Goal: Task Accomplishment & Management: Complete application form

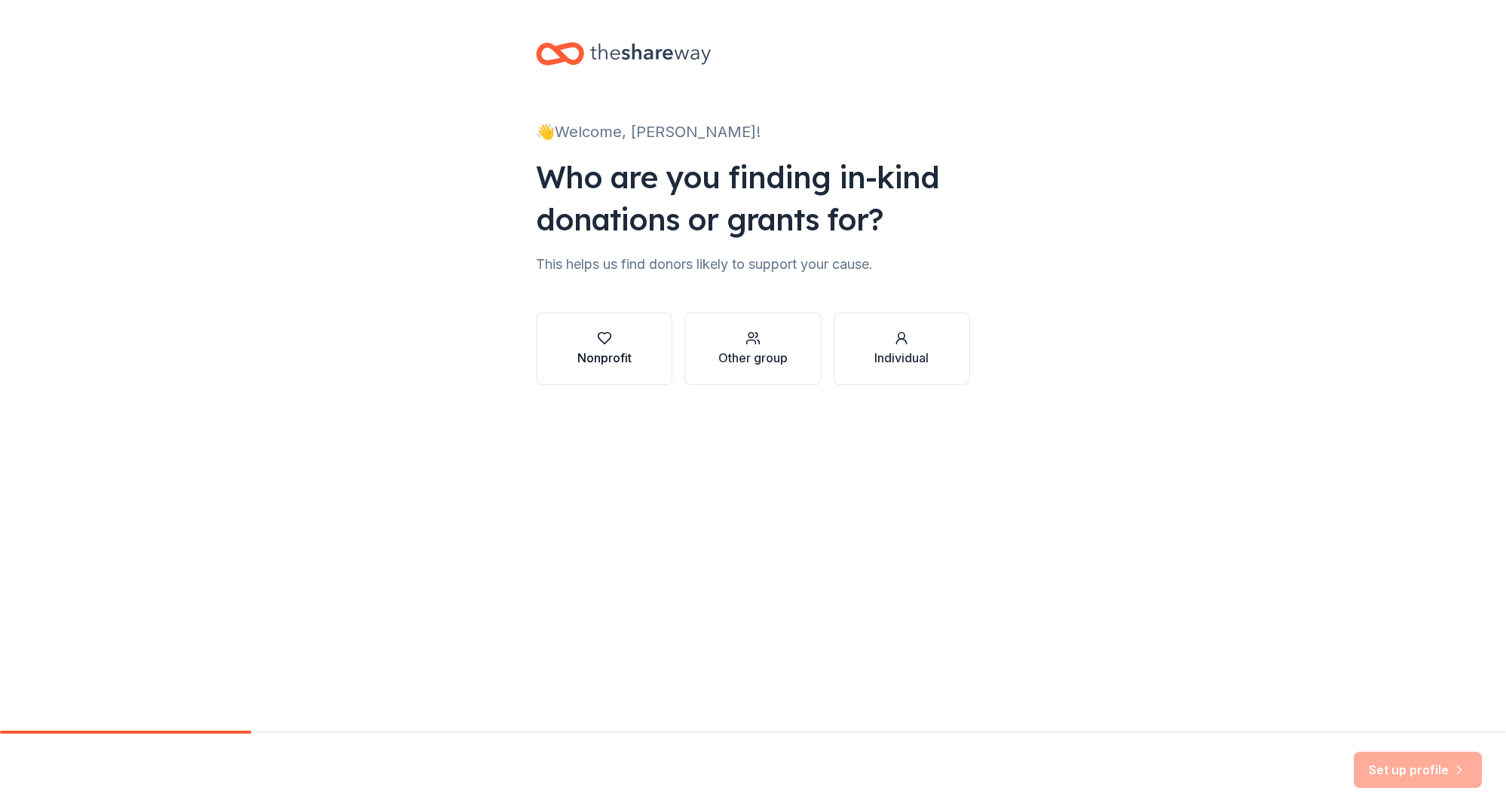
click at [607, 345] on icon "button" at bounding box center [604, 338] width 15 height 15
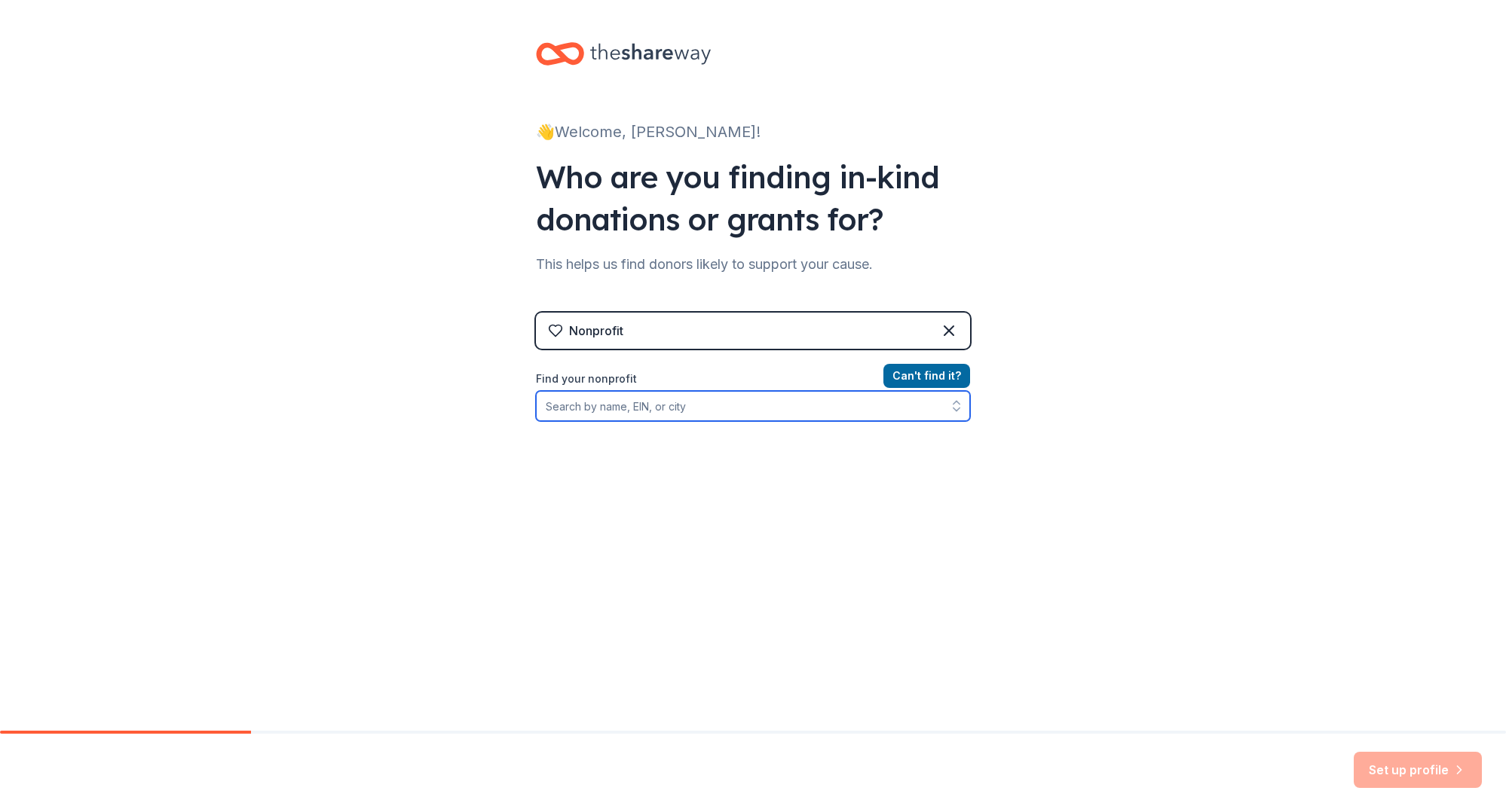
click at [778, 416] on input "Find your nonprofit" at bounding box center [753, 405] width 434 height 30
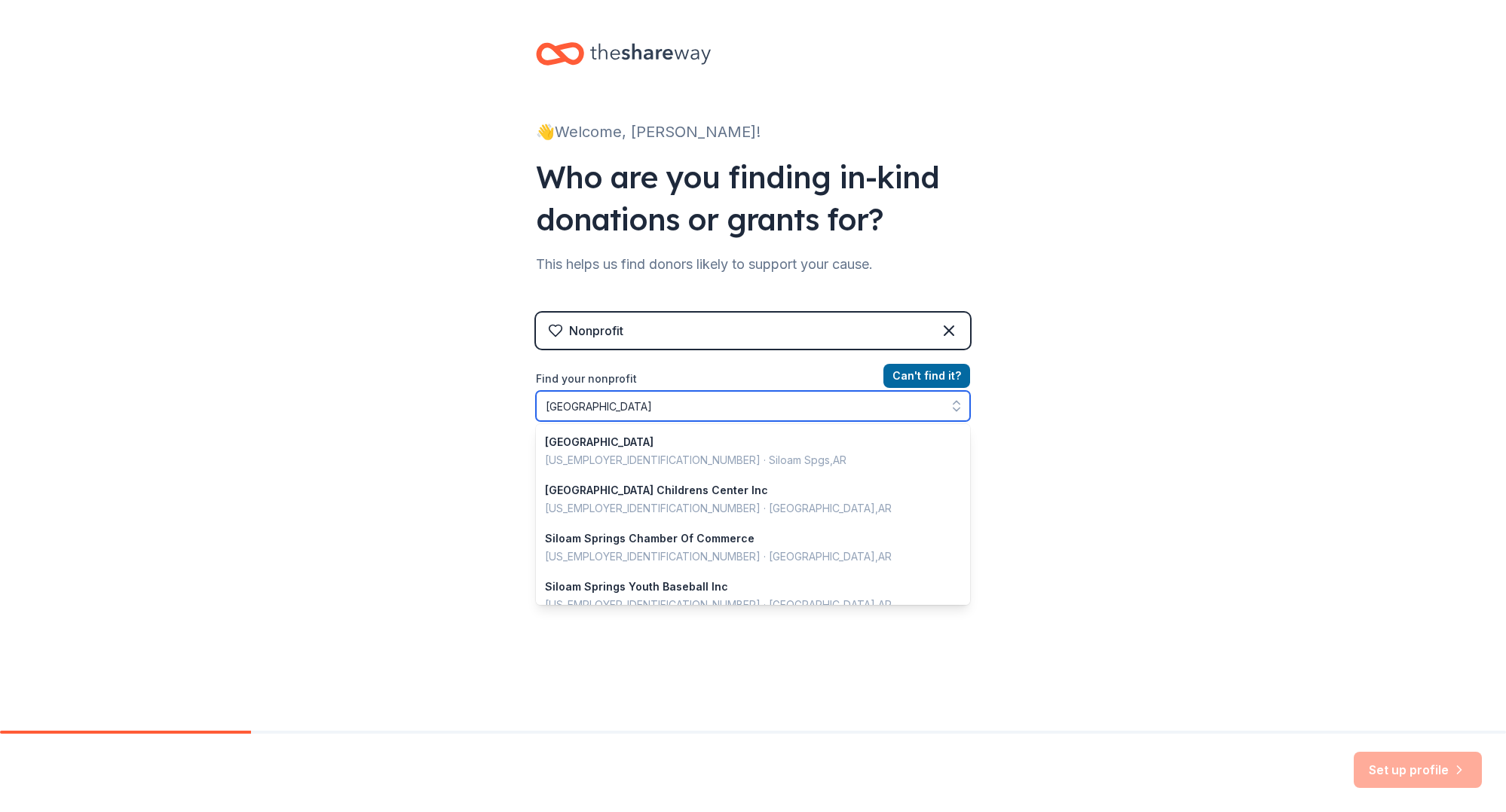
type input "[GEOGRAPHIC_DATA]"
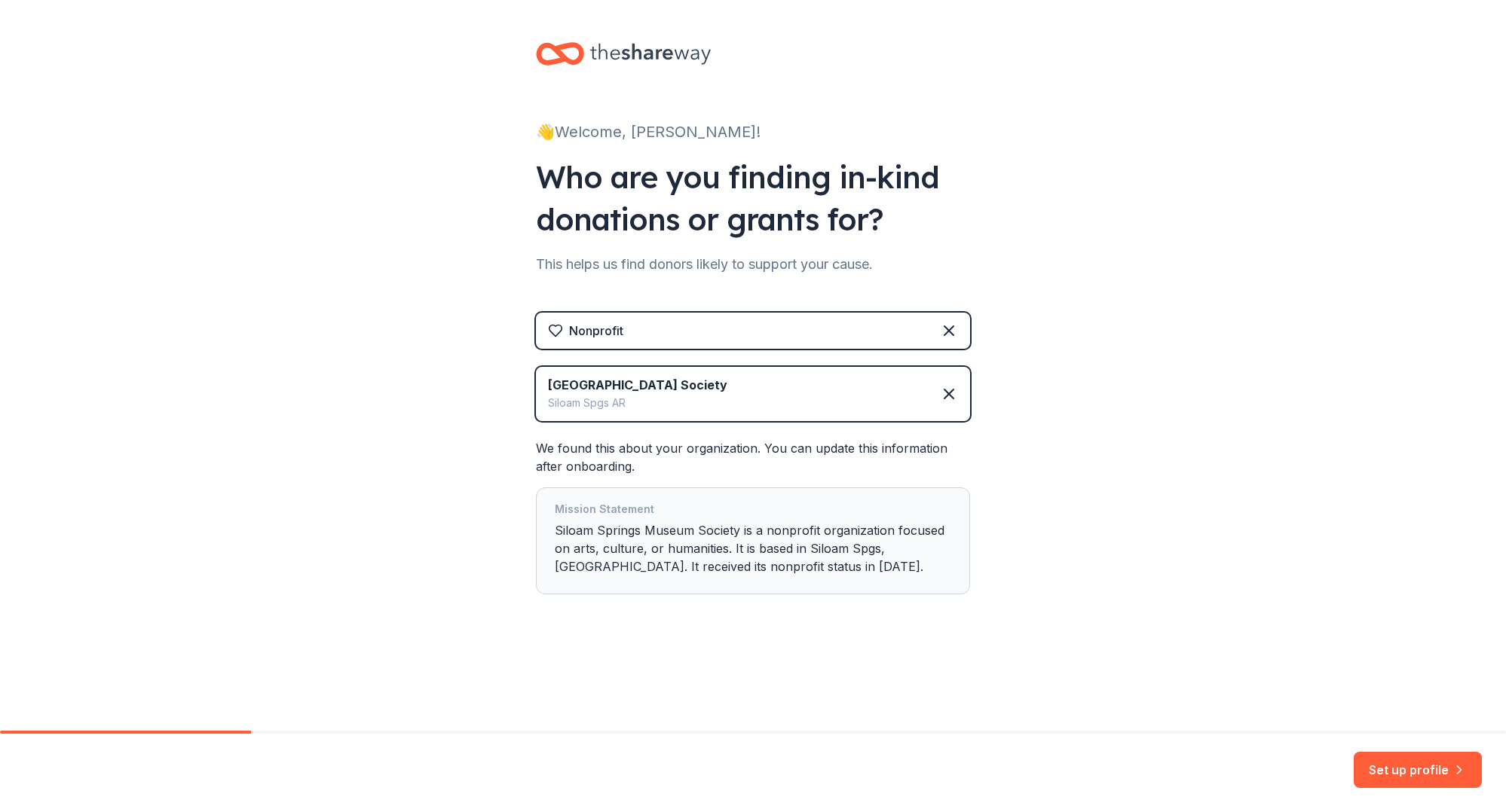
drag, startPoint x: 1418, startPoint y: 769, endPoint x: 1416, endPoint y: 761, distance: 8.2
click at [1418, 769] on button "Set up profile" at bounding box center [1417, 769] width 128 height 36
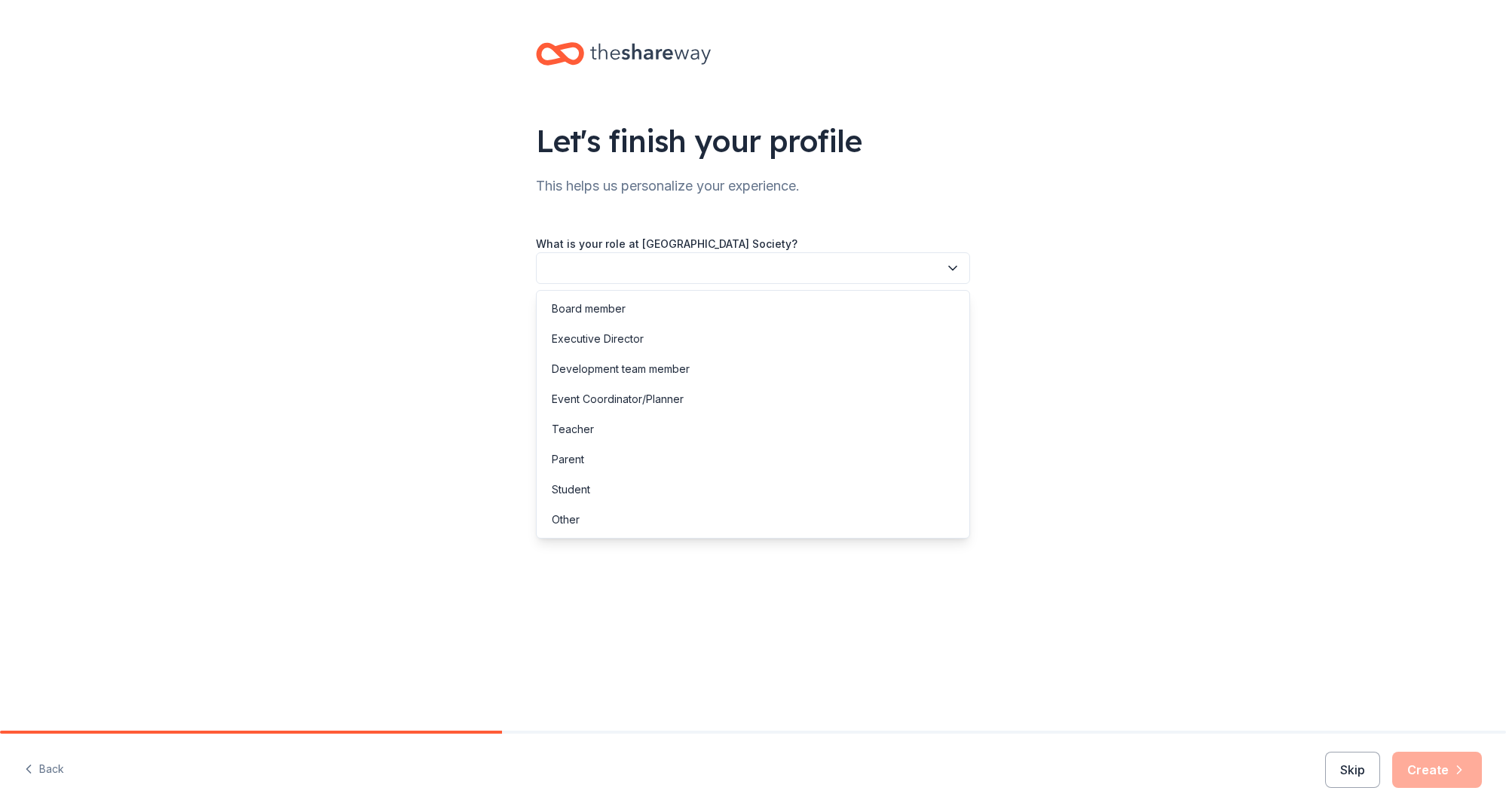
click at [847, 274] on button "button" at bounding box center [753, 268] width 434 height 31
click at [835, 398] on div "Event Coordinator/Planner" at bounding box center [753, 399] width 427 height 30
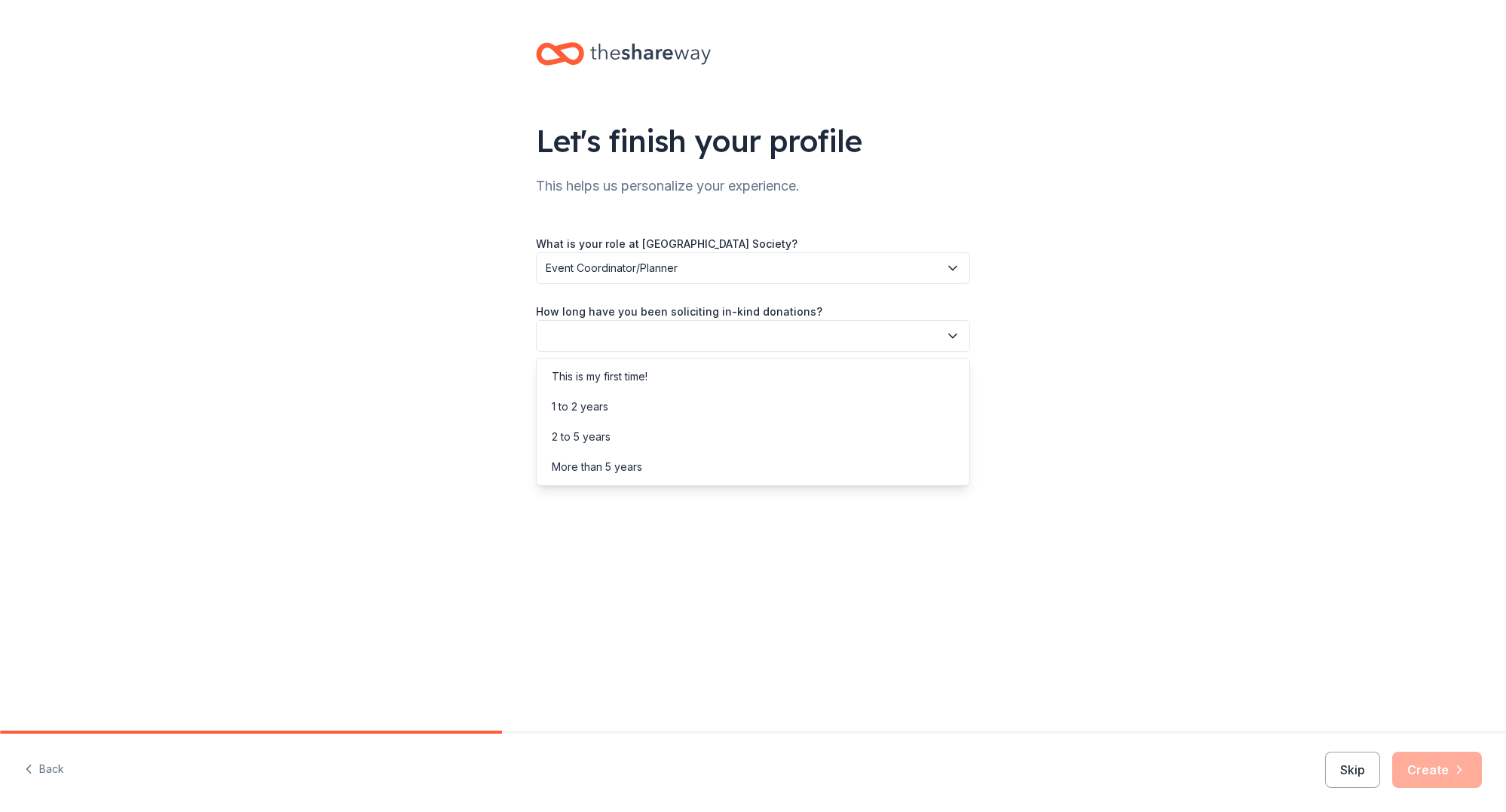
click at [804, 338] on button "button" at bounding box center [753, 335] width 434 height 31
click at [798, 383] on div "This is my first time!" at bounding box center [753, 376] width 427 height 30
click at [816, 404] on button "button" at bounding box center [753, 404] width 434 height 31
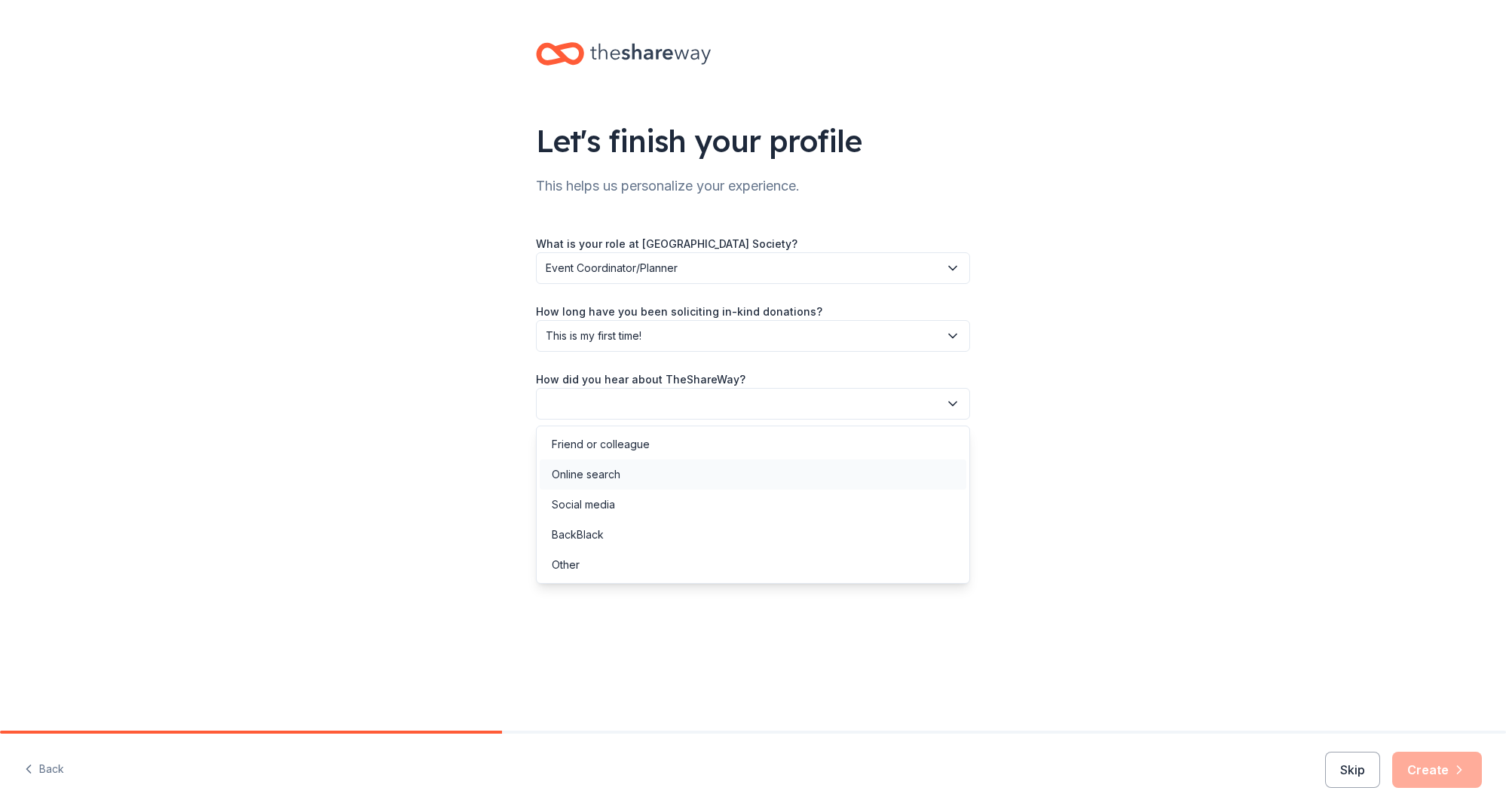
click at [807, 478] on div "Online search" at bounding box center [753, 474] width 427 height 30
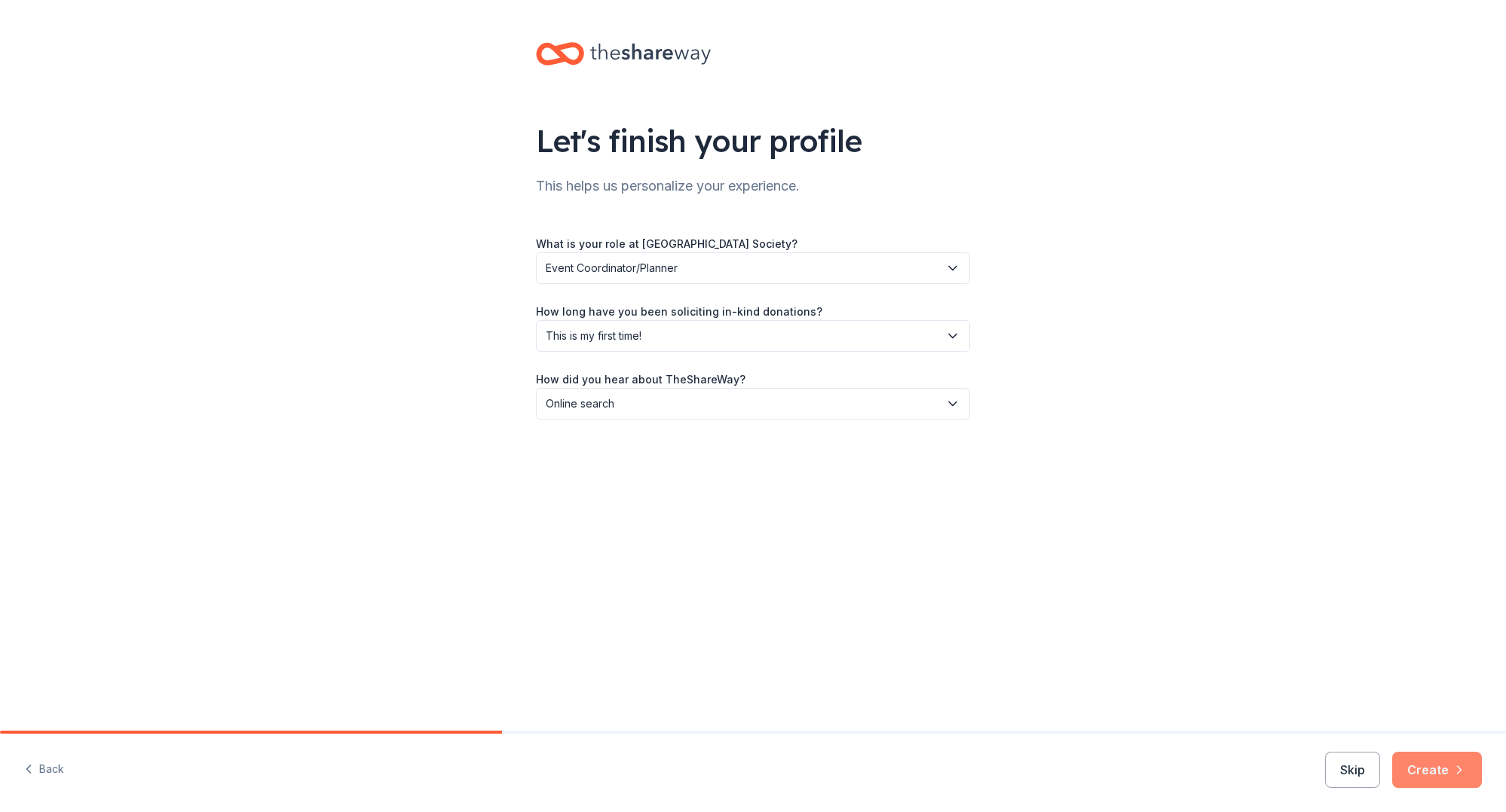
click at [1453, 769] on icon "button" at bounding box center [1459, 770] width 15 height 15
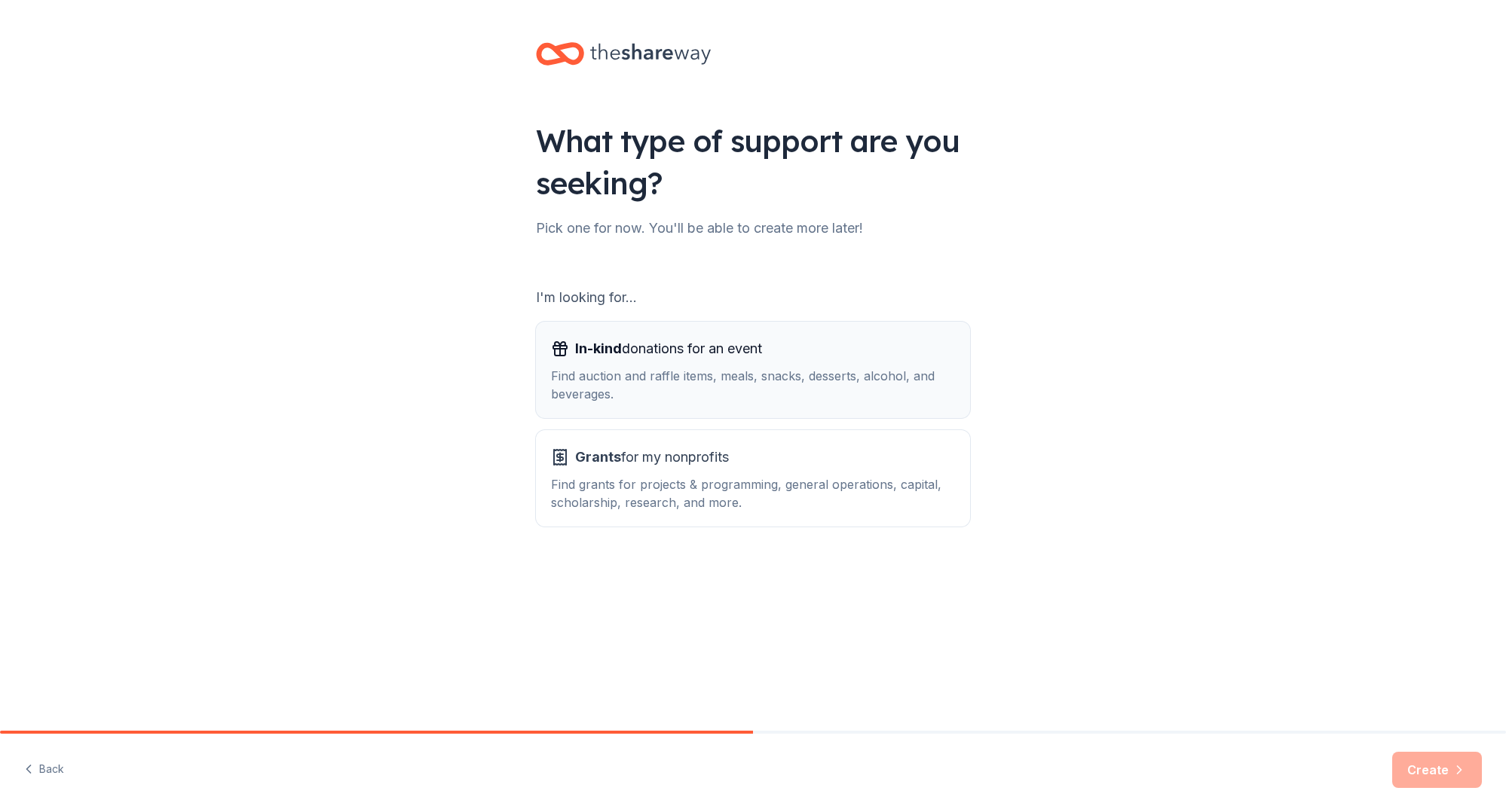
click at [862, 356] on div "In-kind donations for an event" at bounding box center [753, 349] width 404 height 24
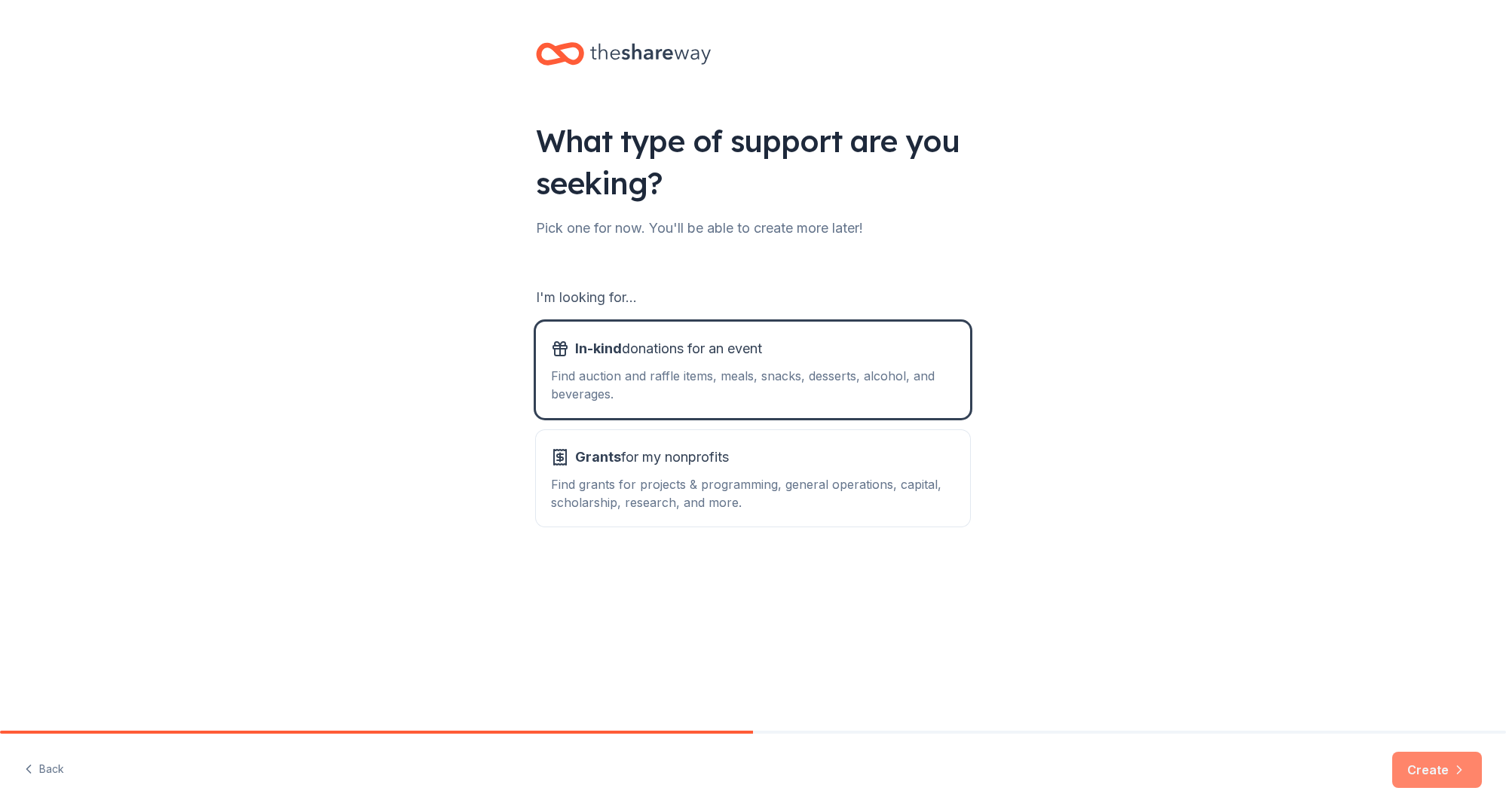
click at [1439, 778] on button "Create" at bounding box center [1437, 769] width 90 height 36
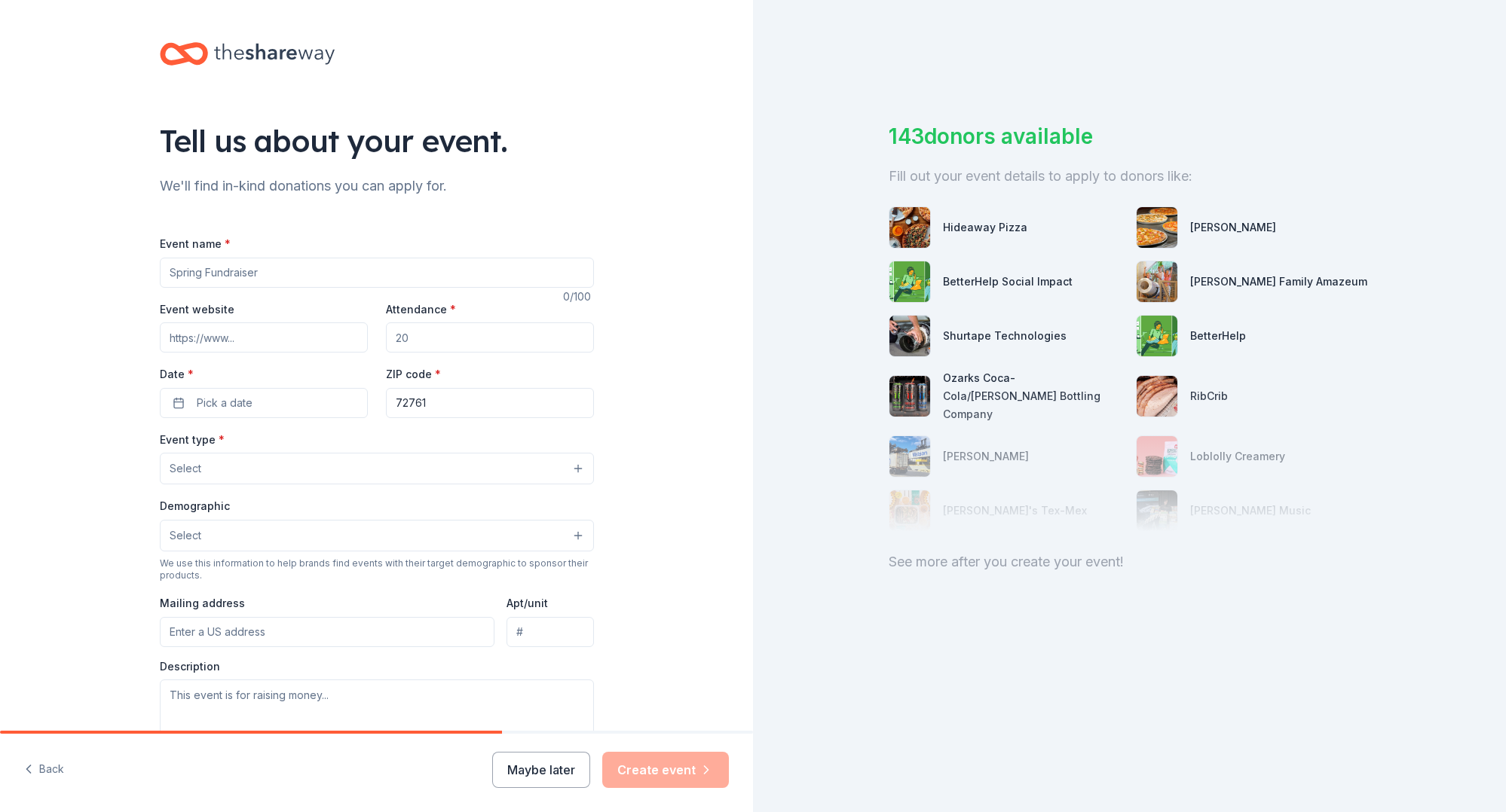
drag, startPoint x: 311, startPoint y: 270, endPoint x: 149, endPoint y: 272, distance: 162.0
type input "[GEOGRAPHIC_DATA] Sock Hop Fundraising Gala"
click at [289, 338] on input "Event website" at bounding box center [264, 337] width 208 height 30
paste input "https://www.siloamspringsmuseum.com/events/siloam-springs-sock-hop-museum-fundr…"
type input "https://www.siloamspringsmuseum.com/events/siloam-springs-sock-hop-museum-fundr…"
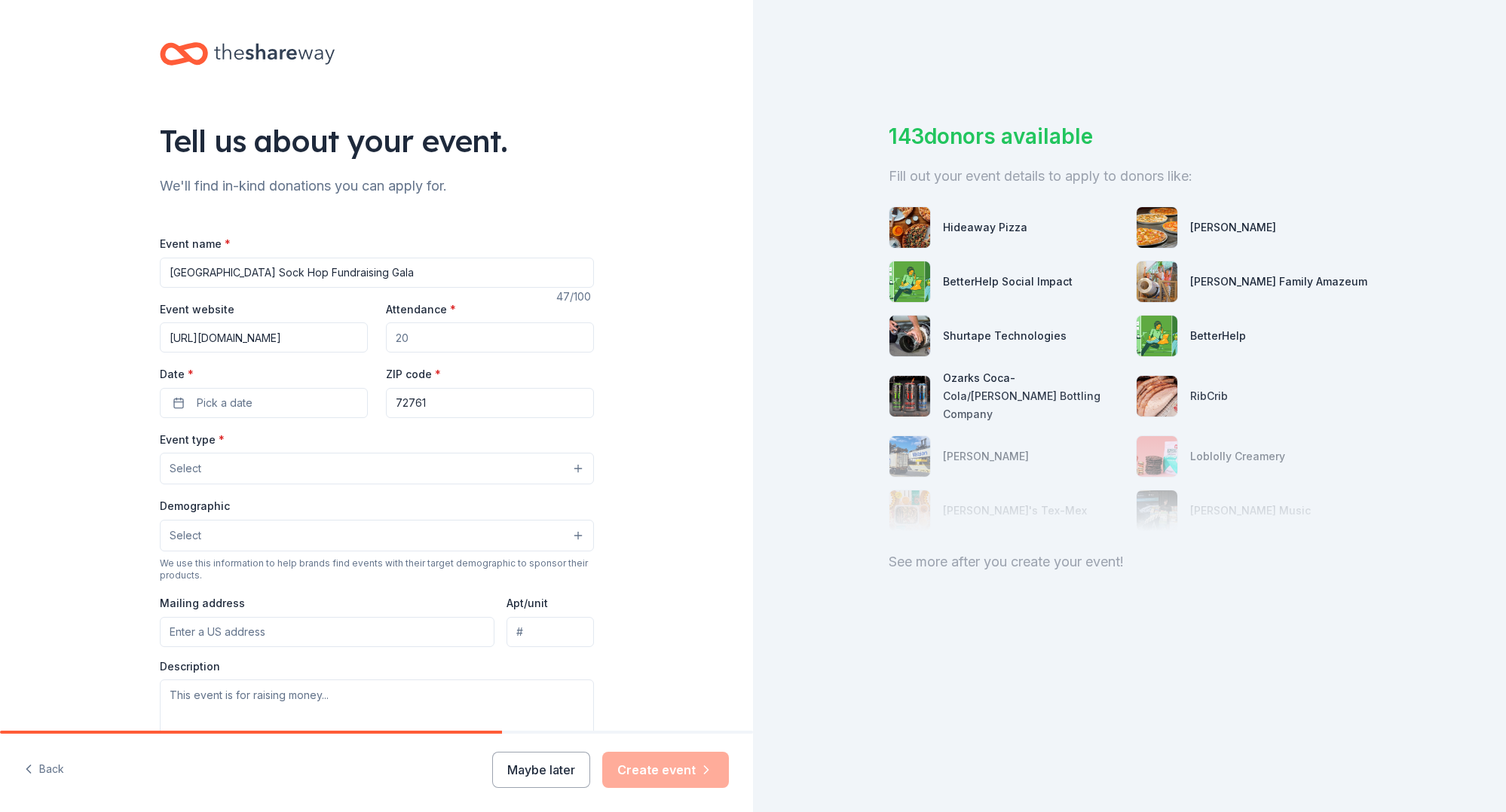
click at [451, 340] on input "Attendance *" at bounding box center [490, 337] width 208 height 30
type input "100"
click at [252, 398] on button "Pick a date" at bounding box center [264, 403] width 208 height 30
click at [343, 442] on button "Go to next month" at bounding box center [345, 441] width 21 height 21
drag, startPoint x: 353, startPoint y: 567, endPoint x: 360, endPoint y: 527, distance: 40.6
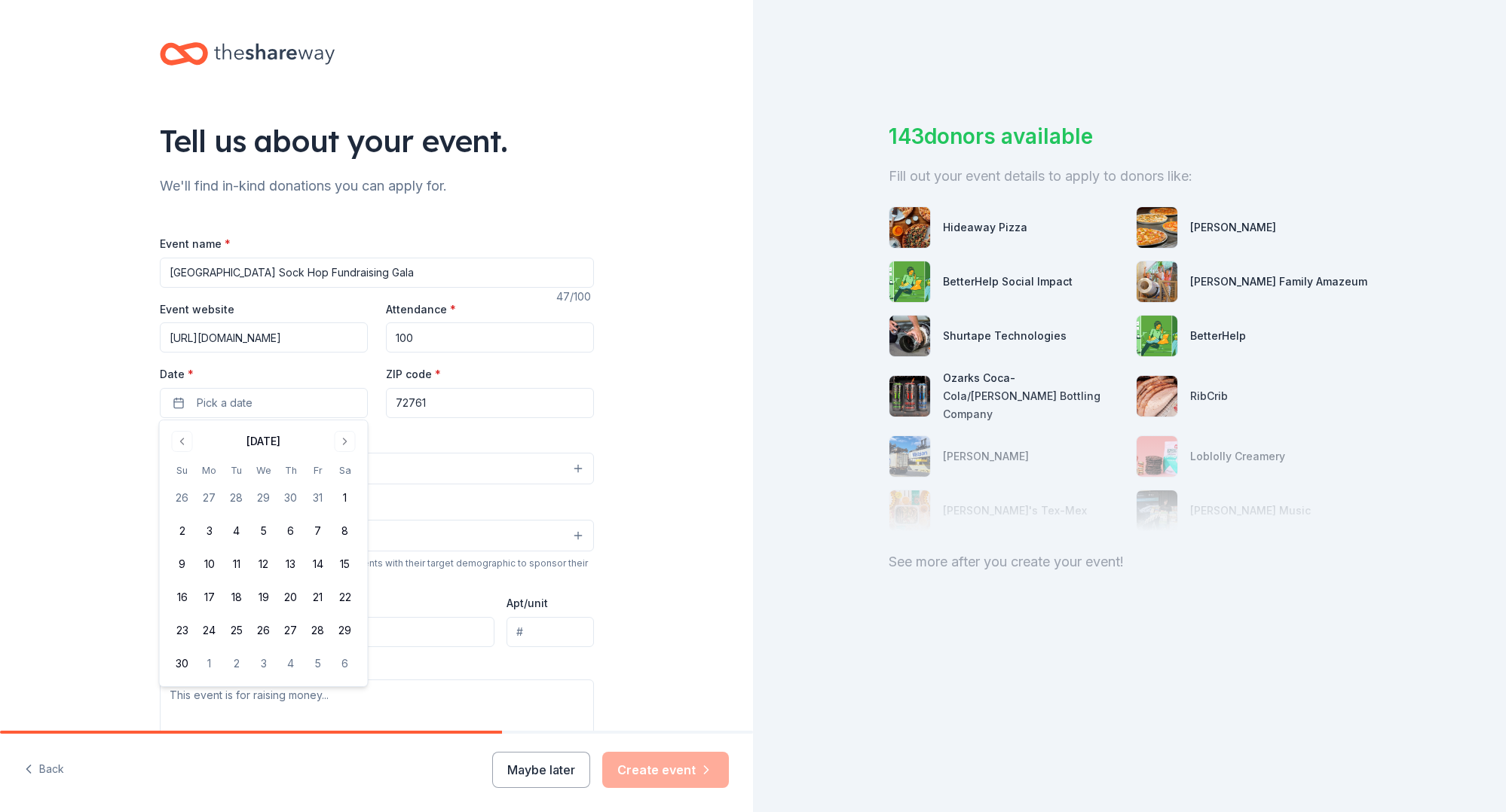
click at [353, 567] on button "15" at bounding box center [345, 564] width 27 height 27
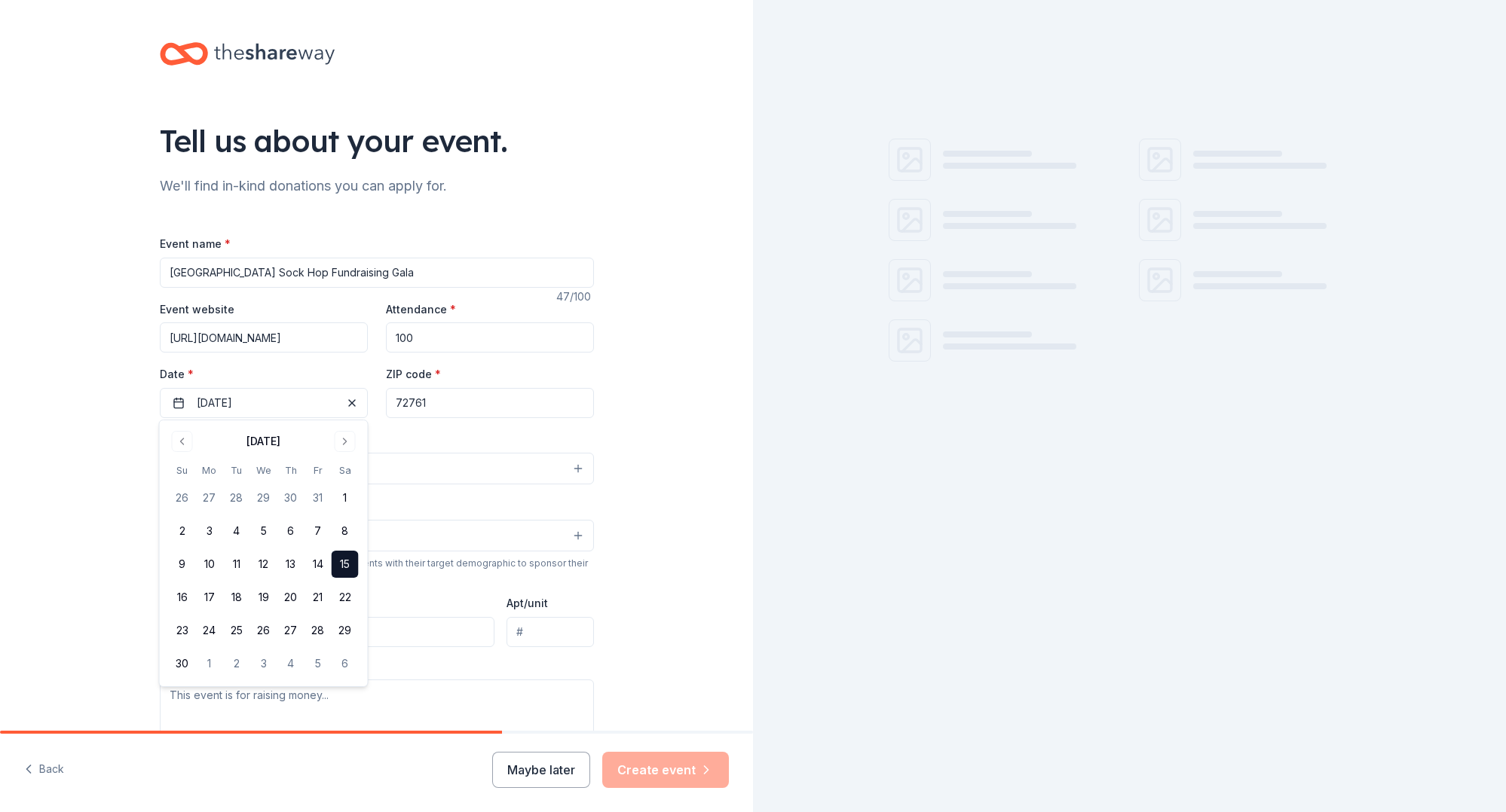
click at [406, 437] on div "Event type * Select" at bounding box center [377, 457] width 434 height 55
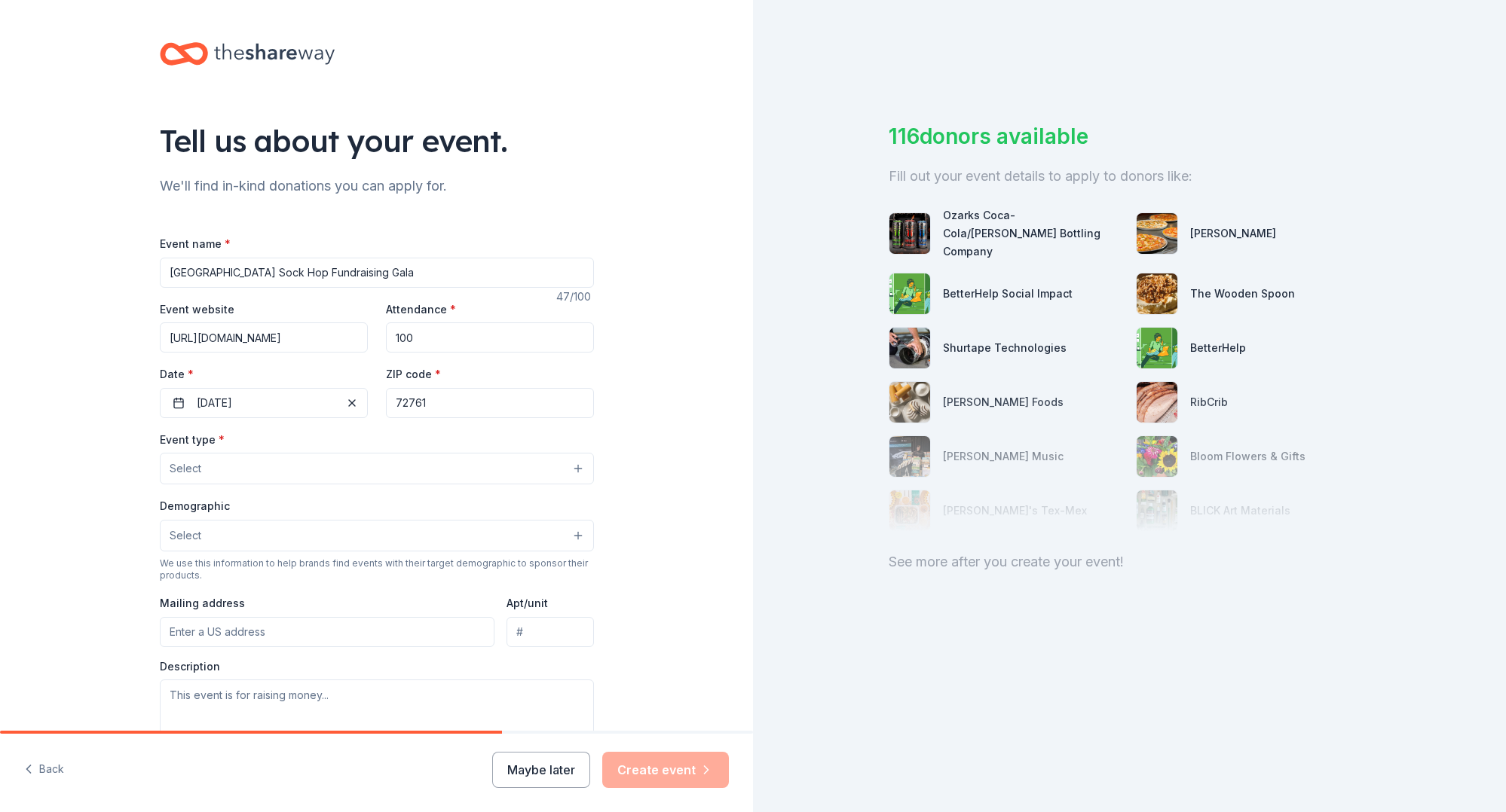
click at [377, 464] on button "Select" at bounding box center [377, 468] width 434 height 31
click at [358, 489] on div "Fundraiser Business & professional Food & drink Health & wellness Hobbies Music…" at bounding box center [377, 577] width 434 height 181
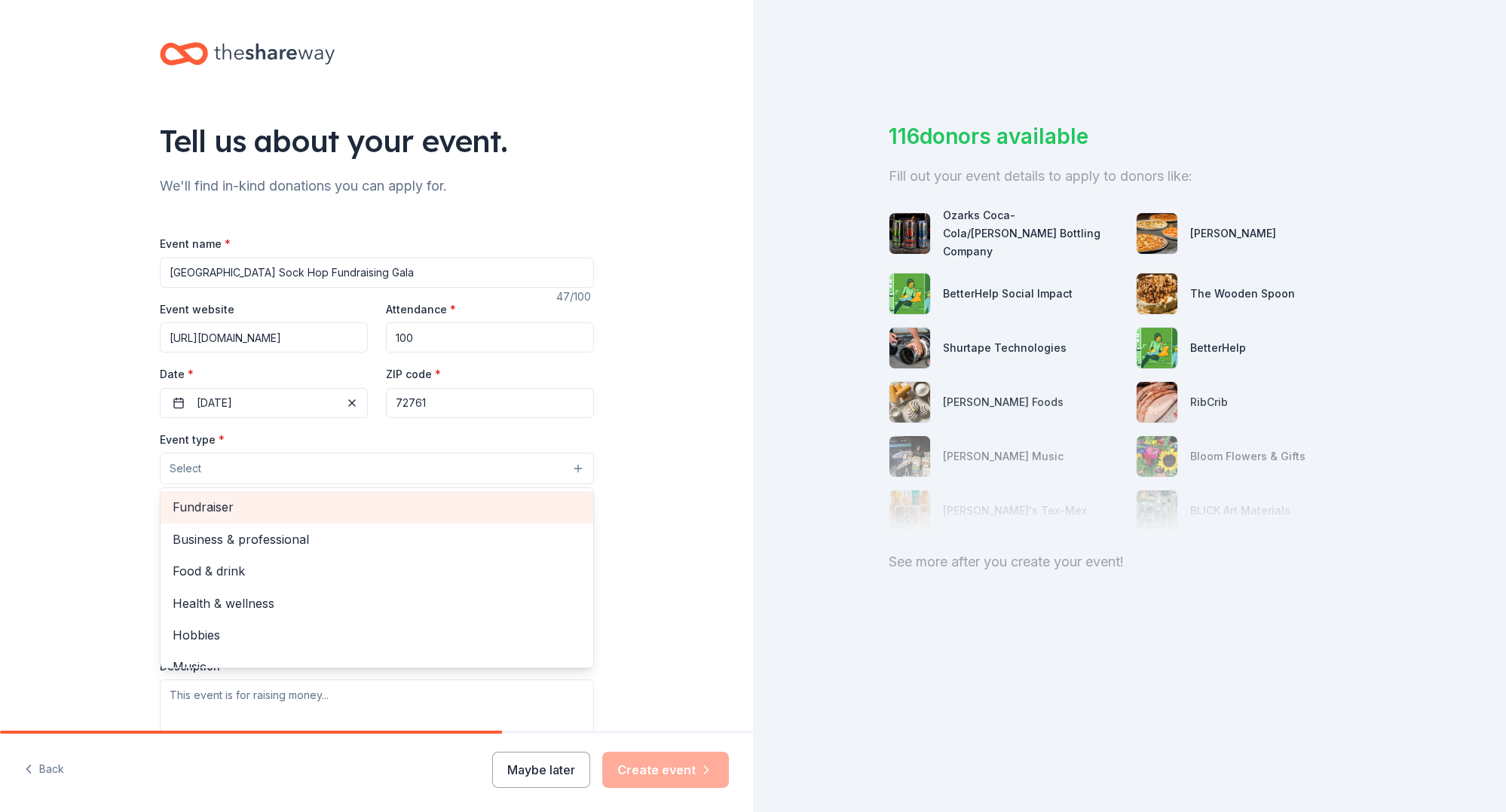
click at [213, 494] on div "Fundraiser" at bounding box center [377, 506] width 433 height 31
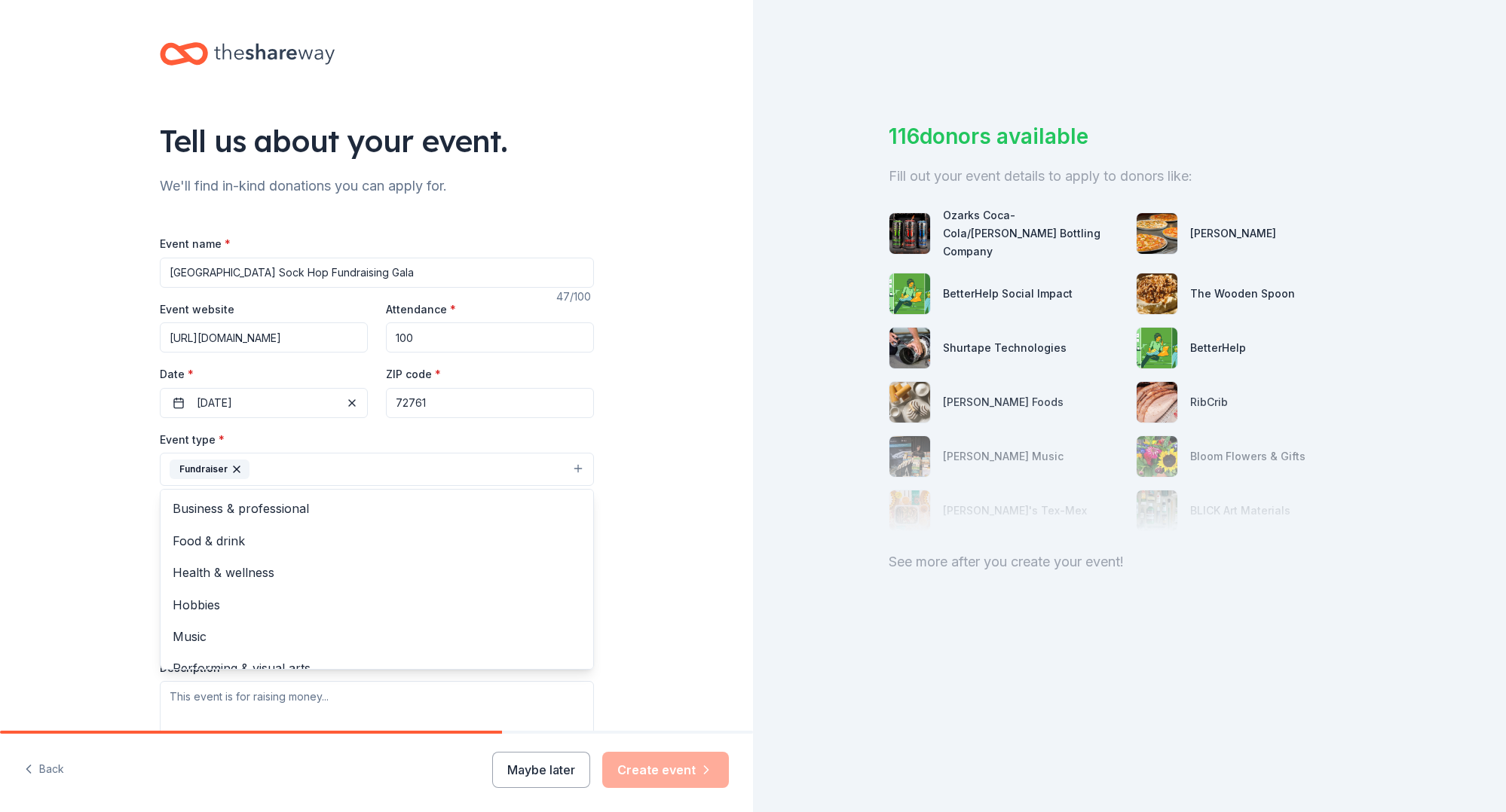
click at [128, 479] on div "Tell us about your event. We'll find in-kind donations you can apply for. Event…" at bounding box center [376, 502] width 753 height 1004
click at [314, 535] on button "Select" at bounding box center [377, 537] width 434 height 31
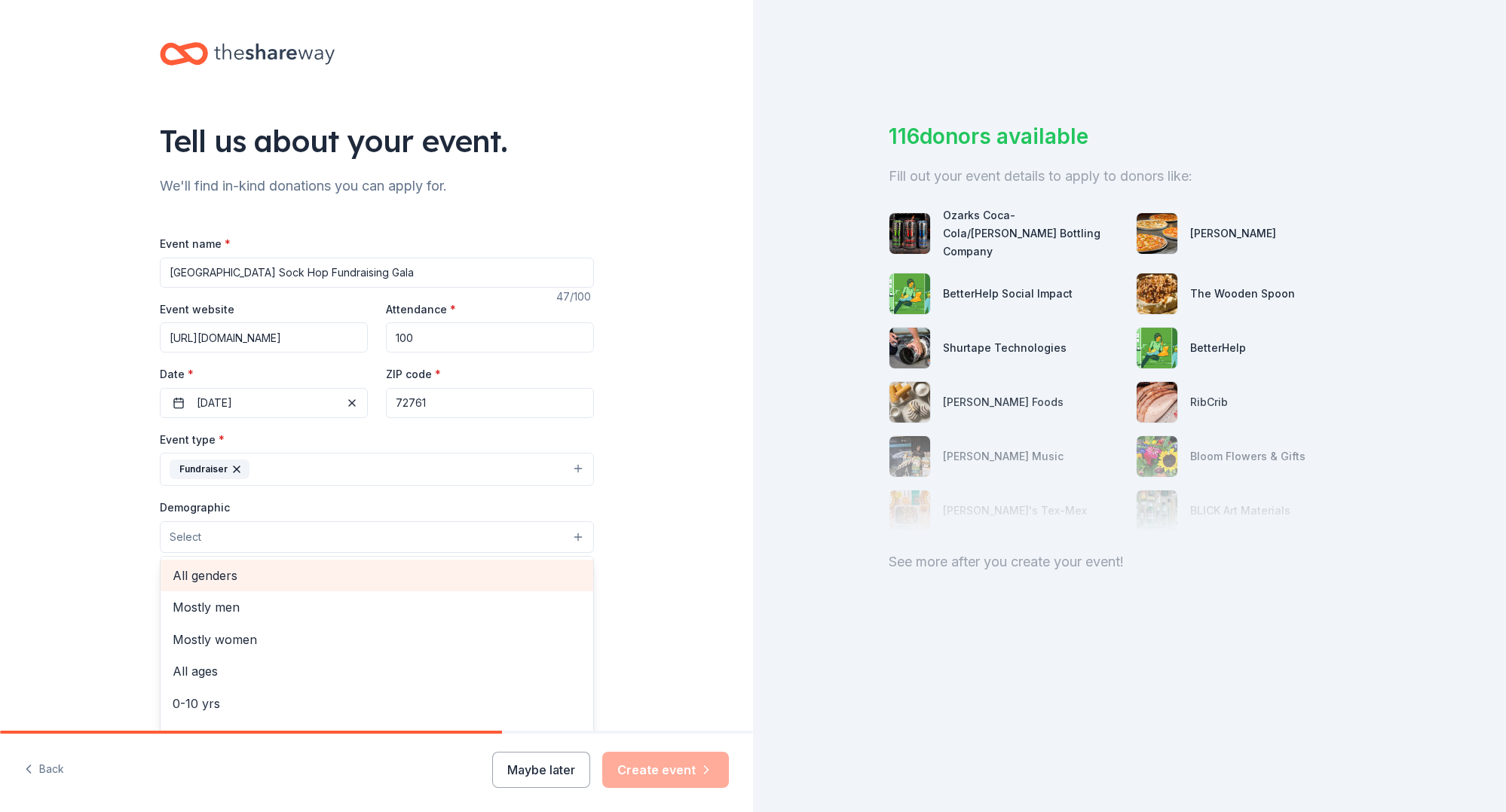
click at [338, 577] on span "All genders" at bounding box center [377, 576] width 408 height 19
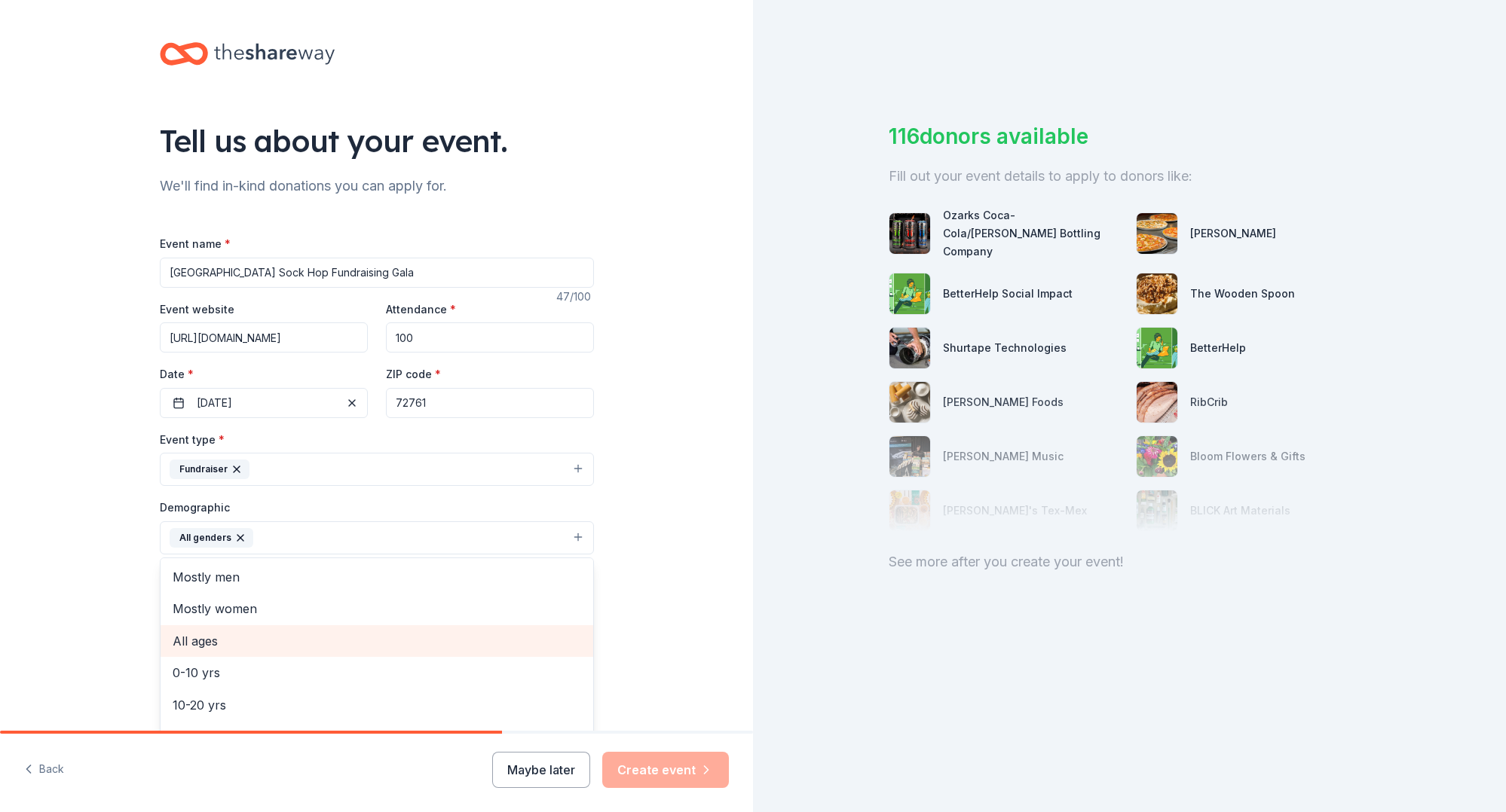
click at [235, 645] on span "All ages" at bounding box center [377, 641] width 408 height 19
click at [108, 556] on div "Tell us about your event. We'll find in-kind donations you can apply for. Event…" at bounding box center [376, 502] width 753 height 1006
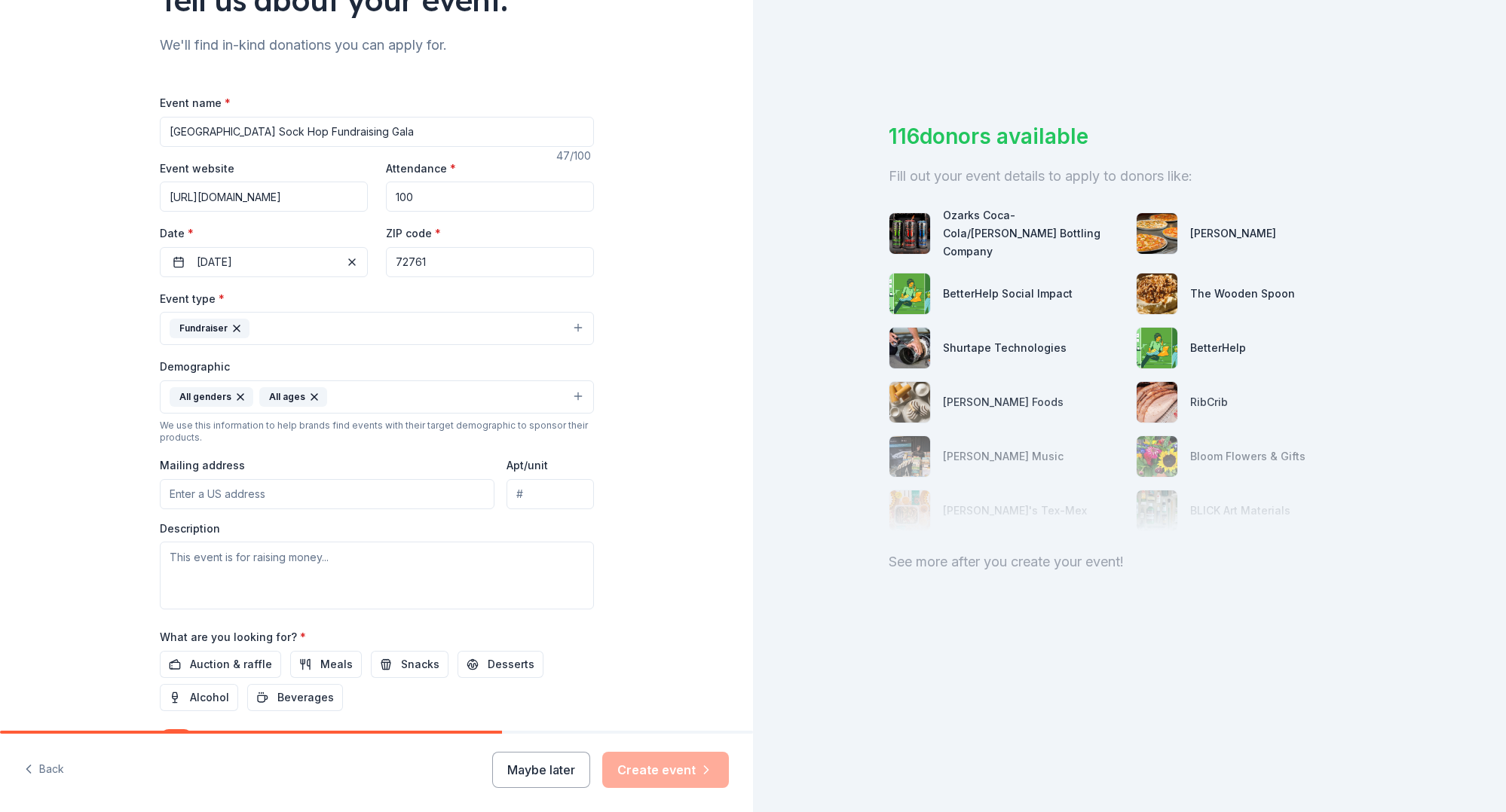
scroll to position [160, 0]
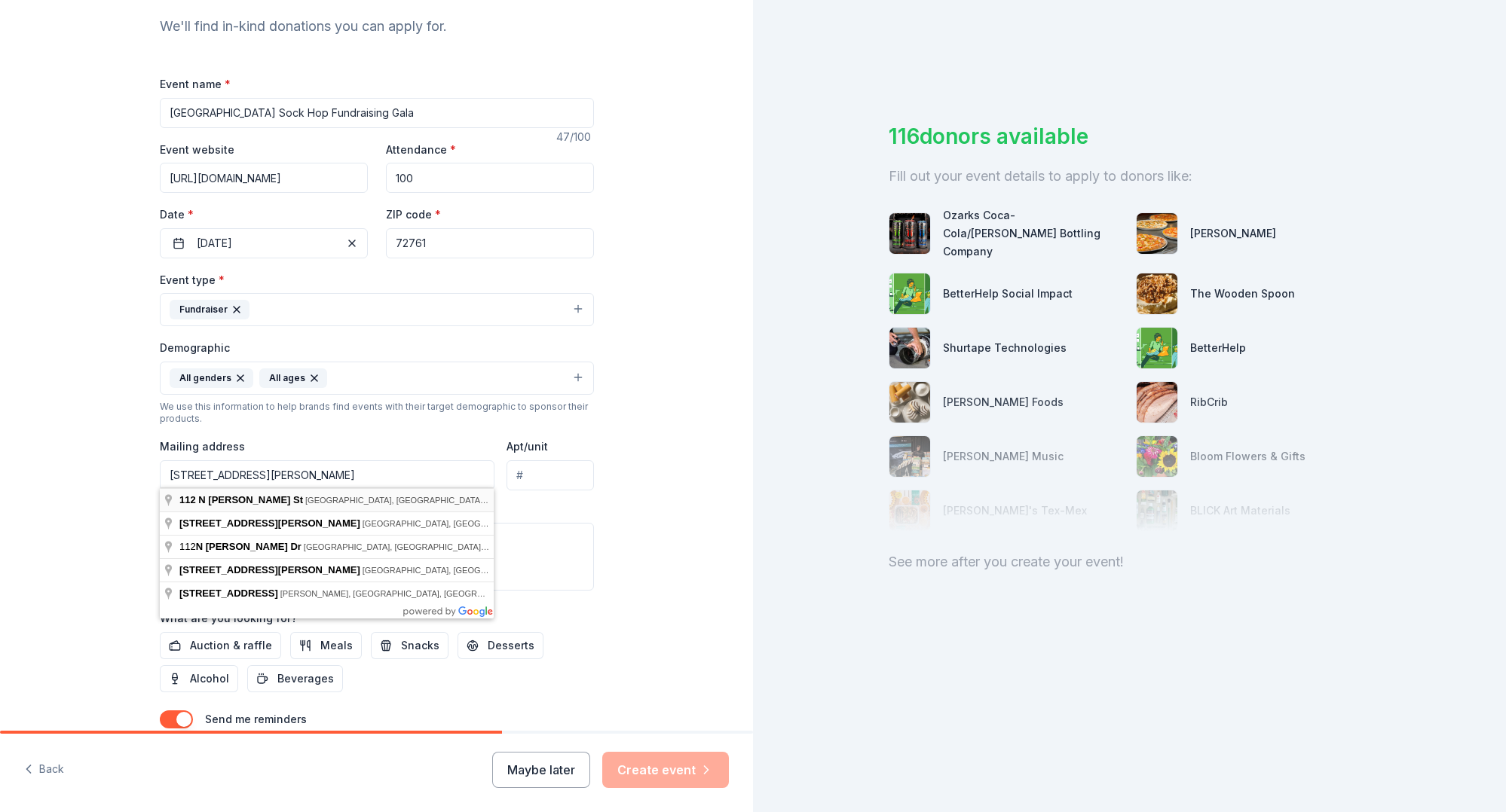
type input "112 North Maxwell Street, Siloam Springs, AR, 72761"
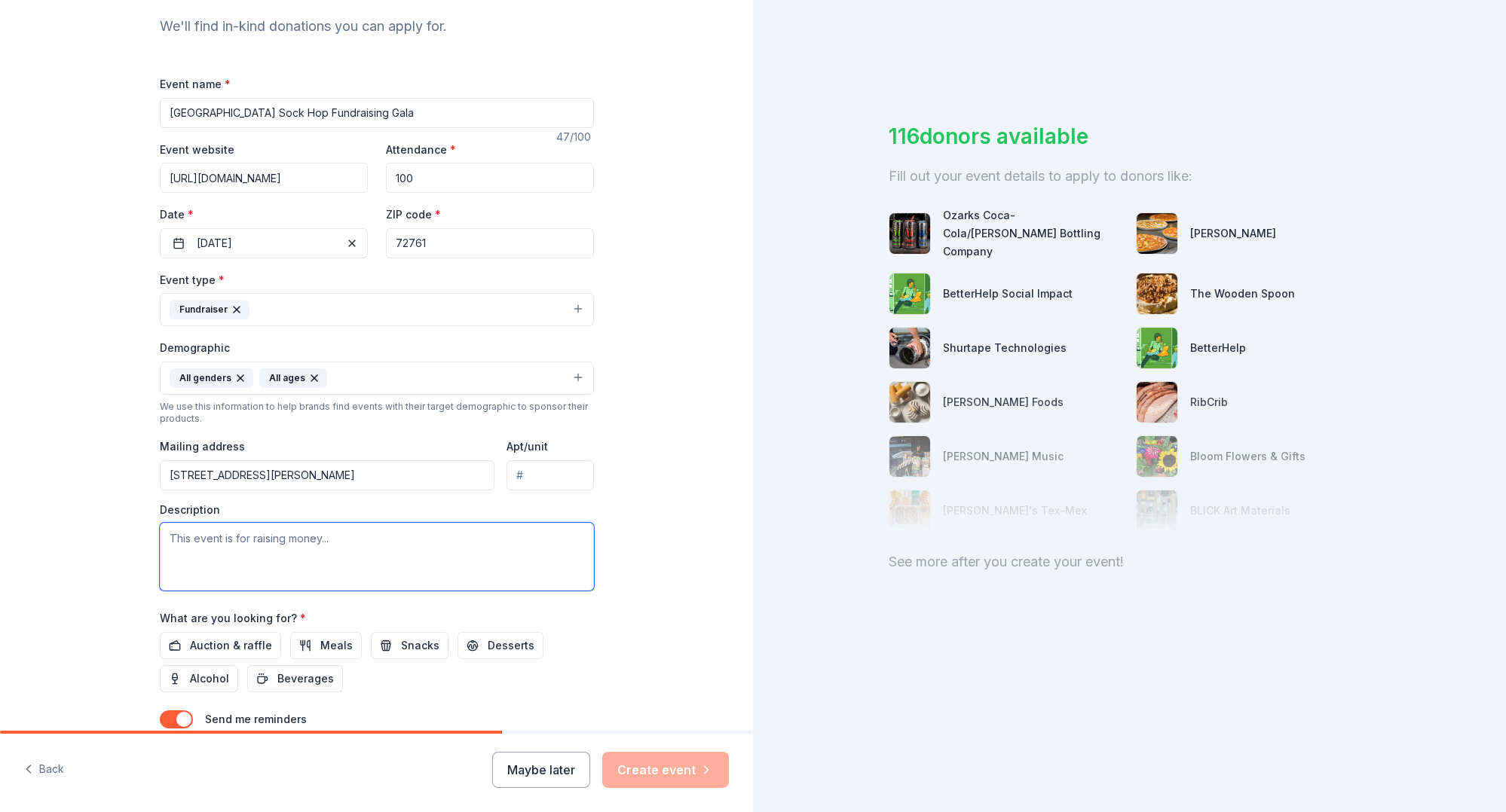
click at [326, 543] on textarea at bounding box center [377, 556] width 434 height 68
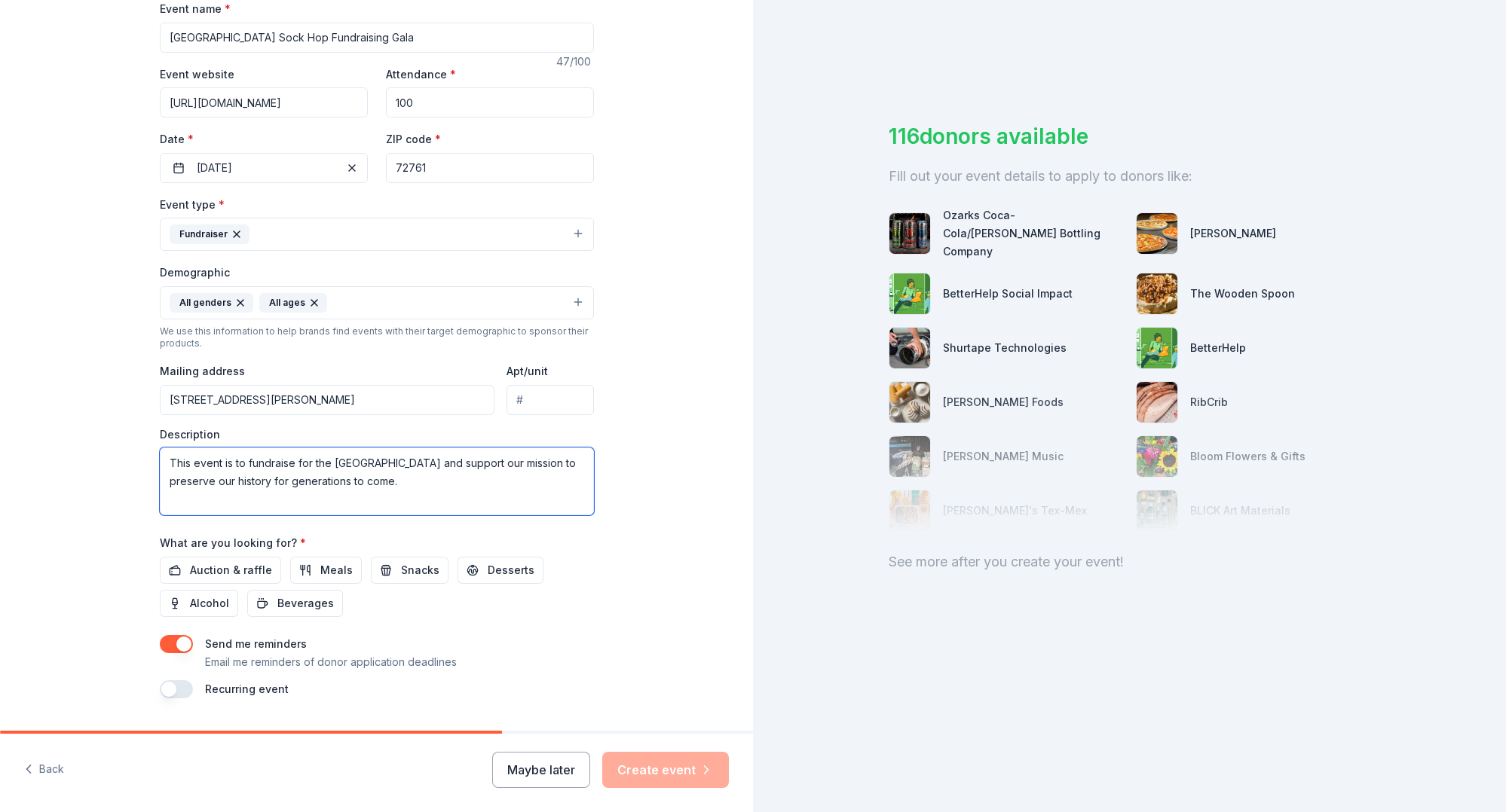
scroll to position [255, 0]
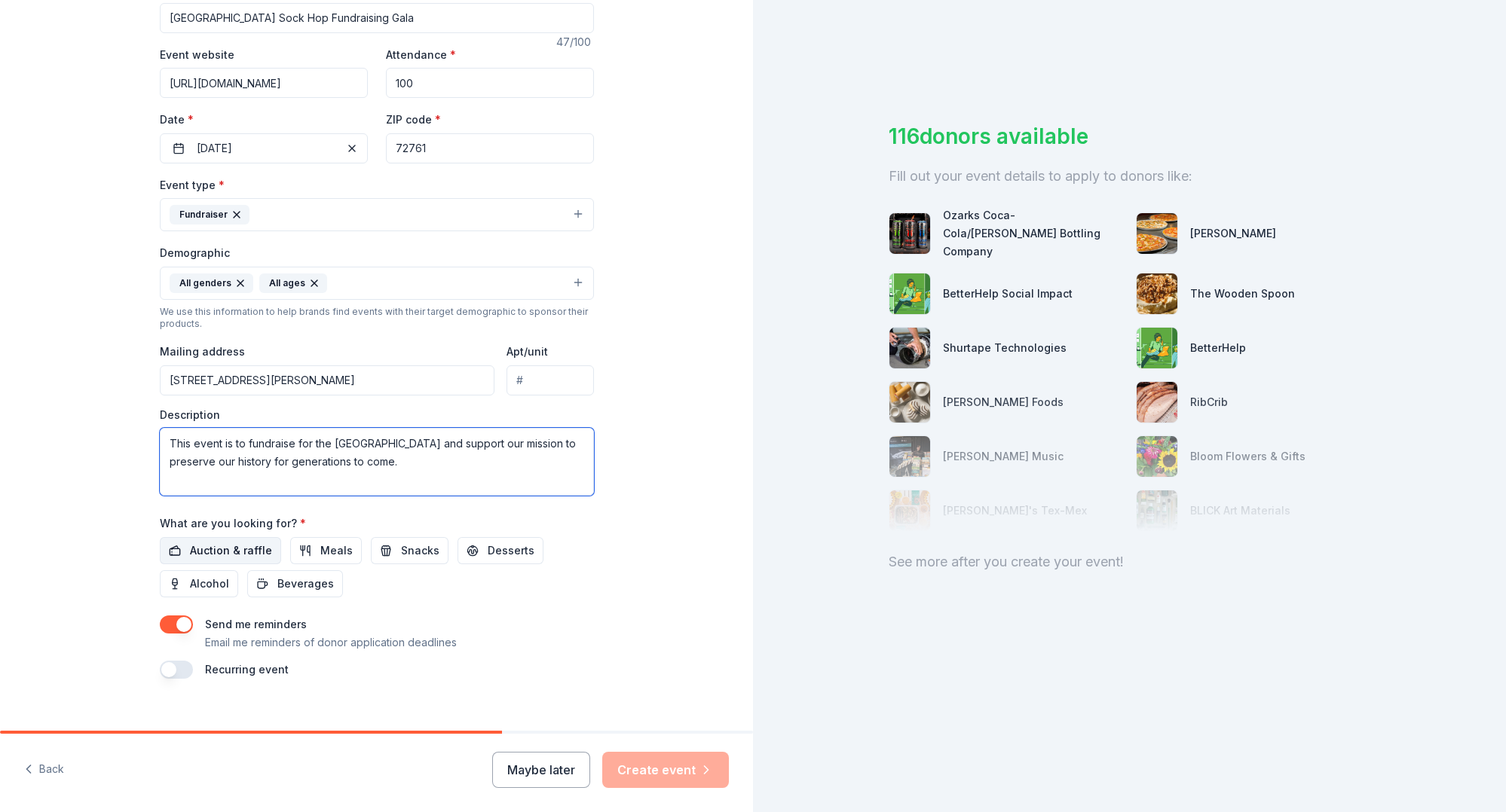
type textarea "This event is to fundraise for the Siloam Springs Museum and support our missio…"
click at [213, 547] on span "Auction & raffle" at bounding box center [231, 551] width 82 height 18
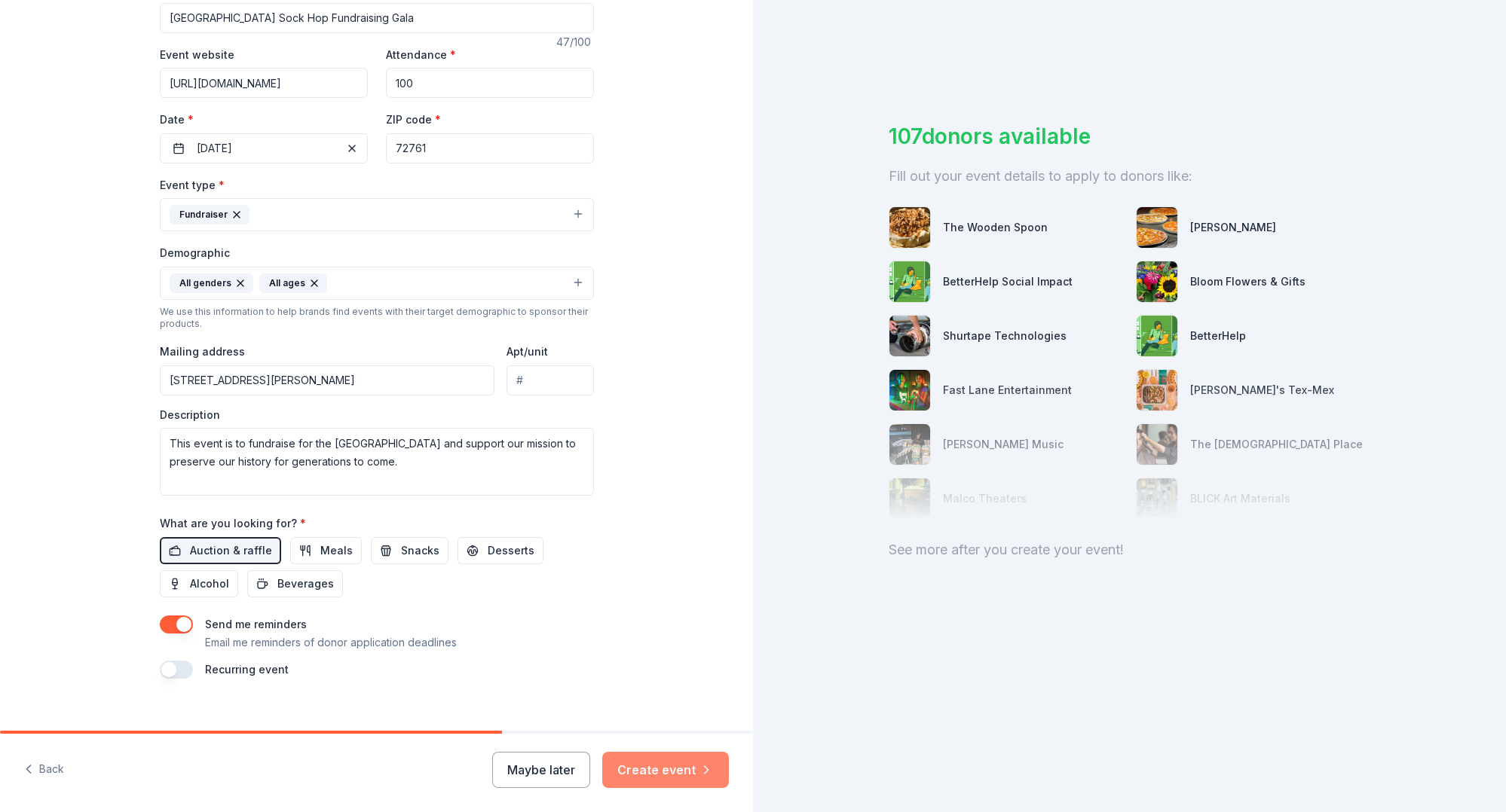
click at [695, 773] on button "Create event" at bounding box center [665, 769] width 126 height 36
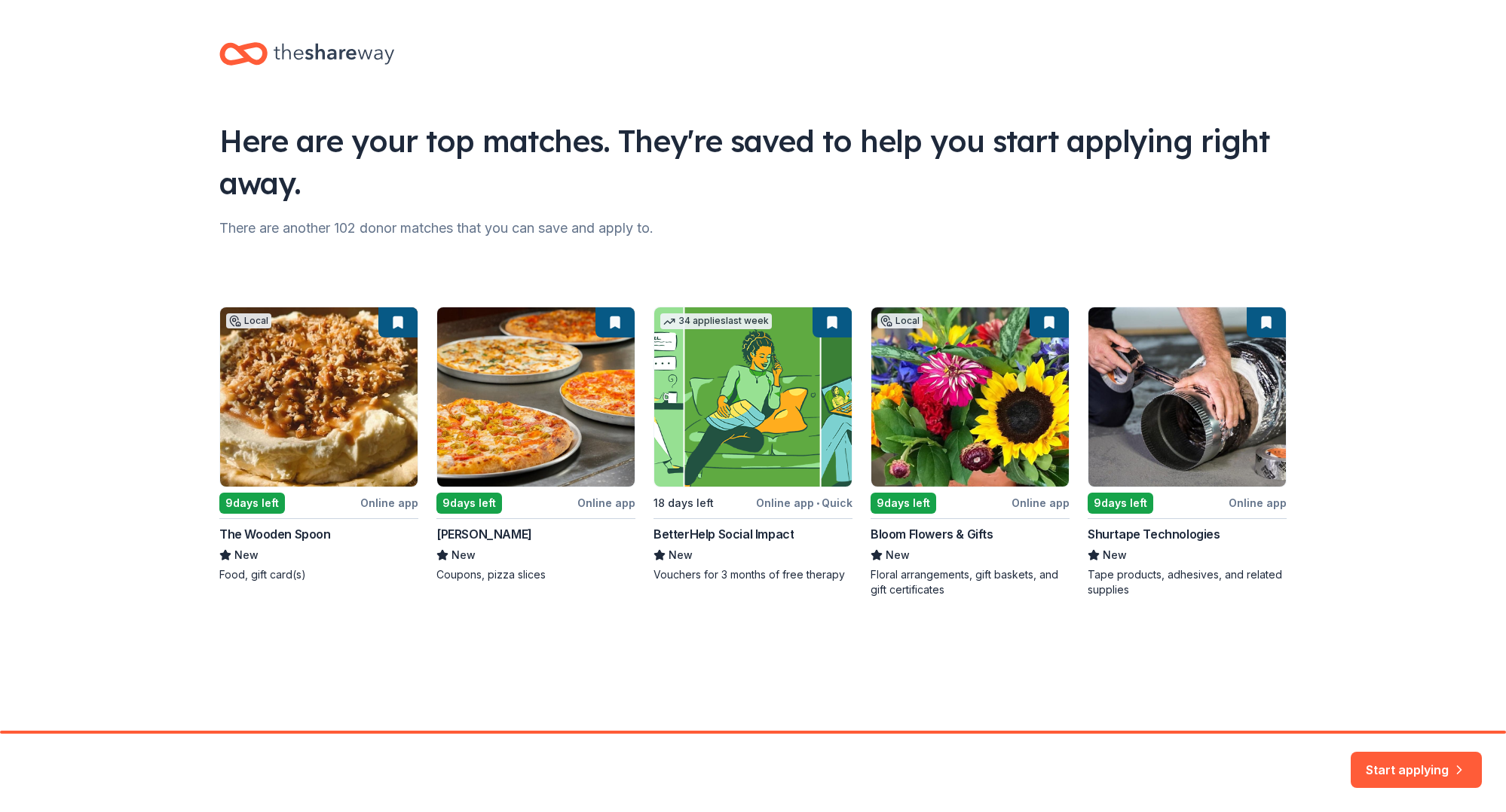
click at [358, 452] on div "Local 9 days left Online app The Wooden Spoon New Food, gift card(s) 9 days lef…" at bounding box center [753, 452] width 1067 height 291
click at [1401, 758] on button "Start applying" at bounding box center [1416, 764] width 131 height 36
click at [1414, 763] on div "Start applying" at bounding box center [1416, 769] width 131 height 36
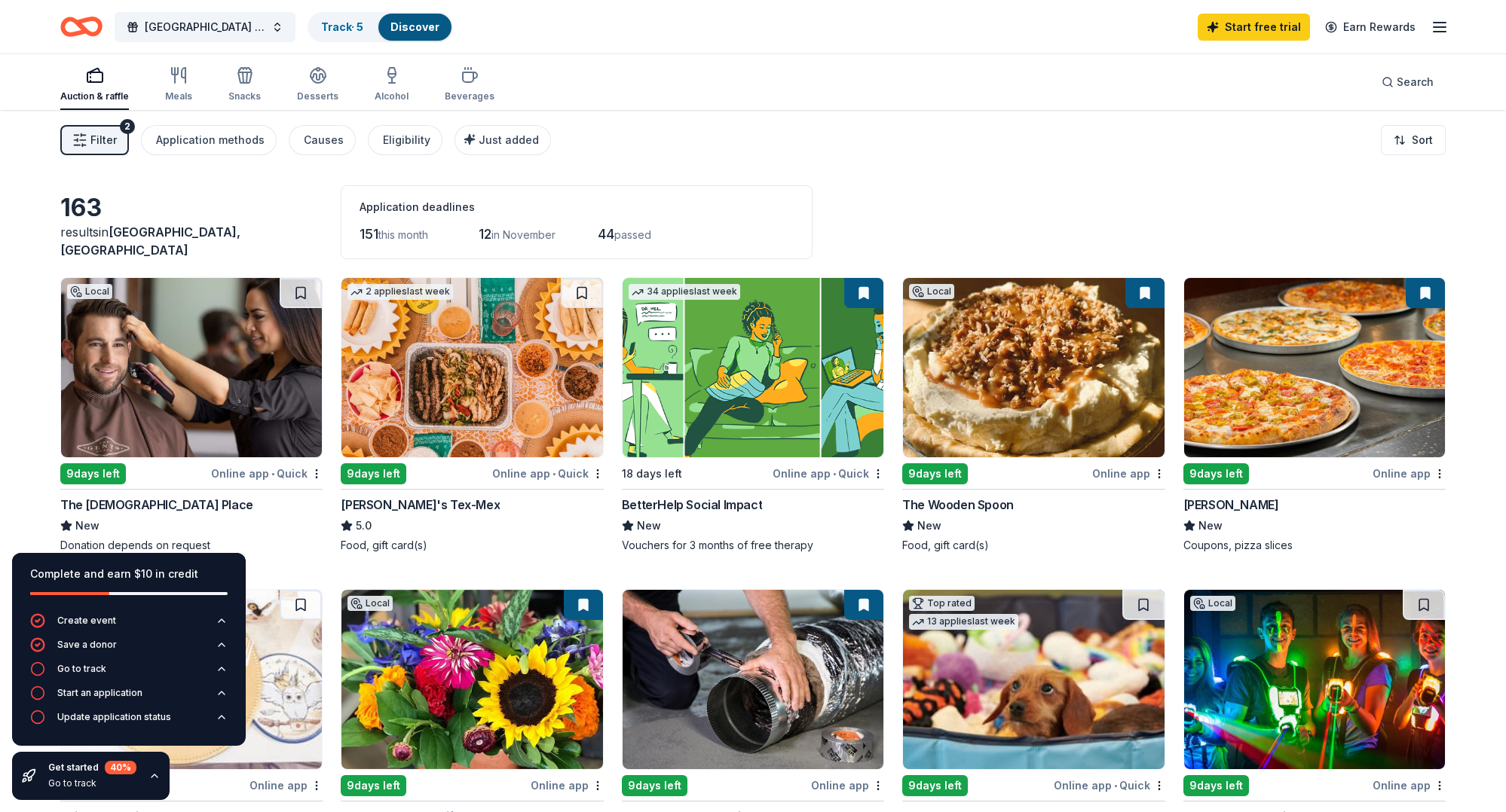
click at [1065, 508] on div "The Wooden Spoon" at bounding box center [1033, 505] width 262 height 18
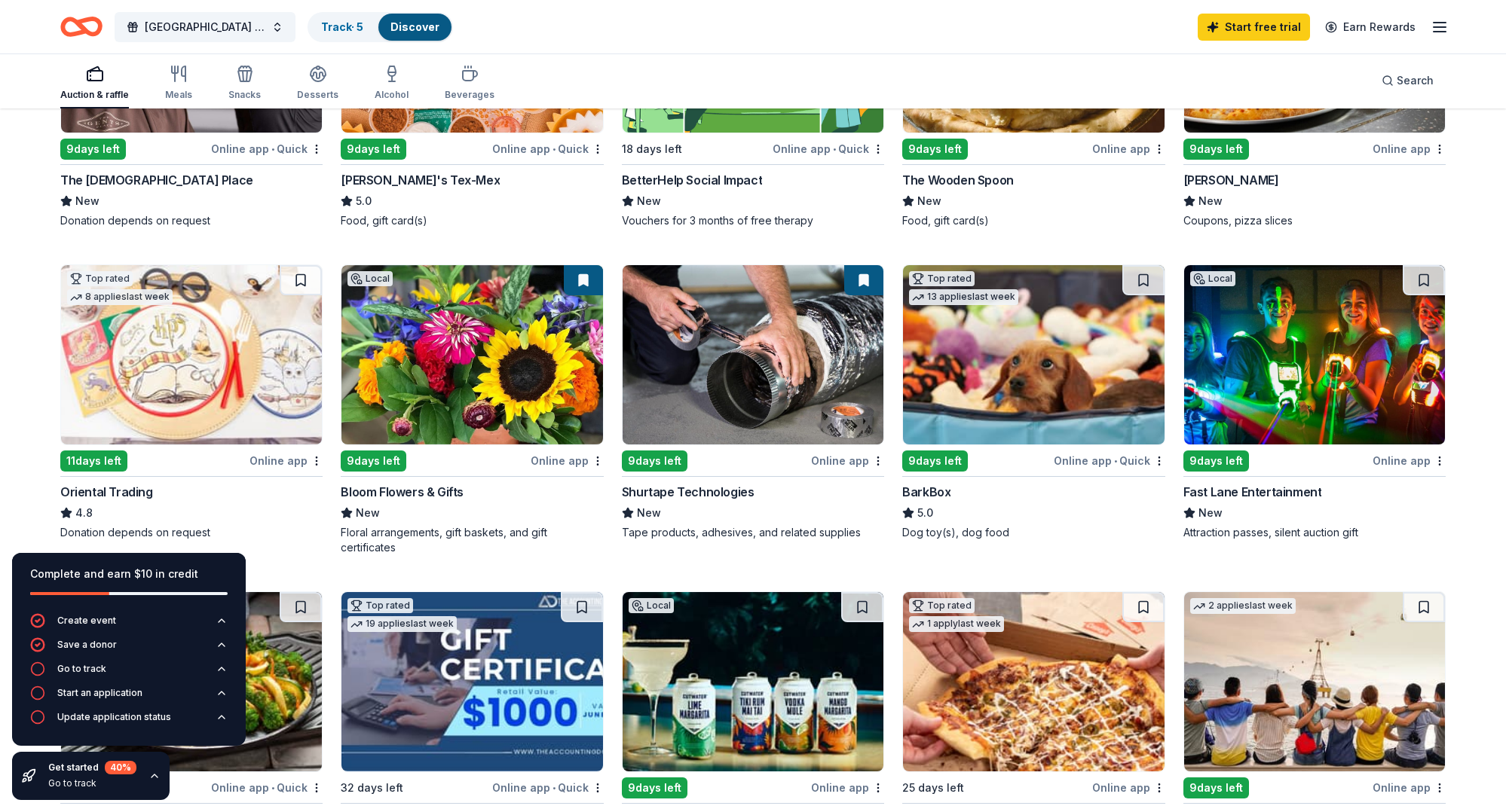
scroll to position [326, 0]
click at [1003, 498] on div "BarkBox" at bounding box center [1033, 491] width 262 height 18
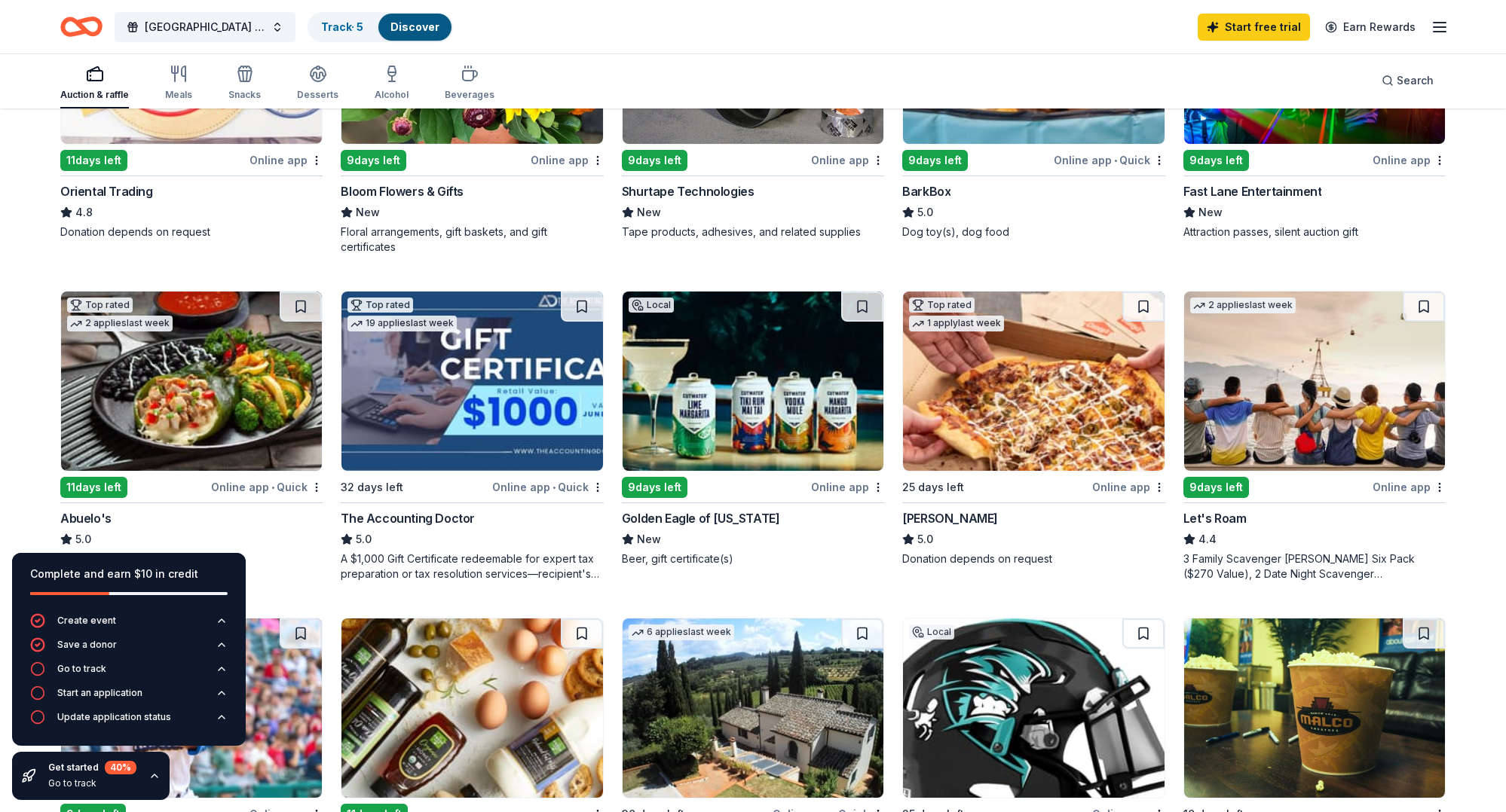
scroll to position [626, 0]
click at [755, 520] on div "Golden Eagle of Arkansas" at bounding box center [700, 518] width 158 height 18
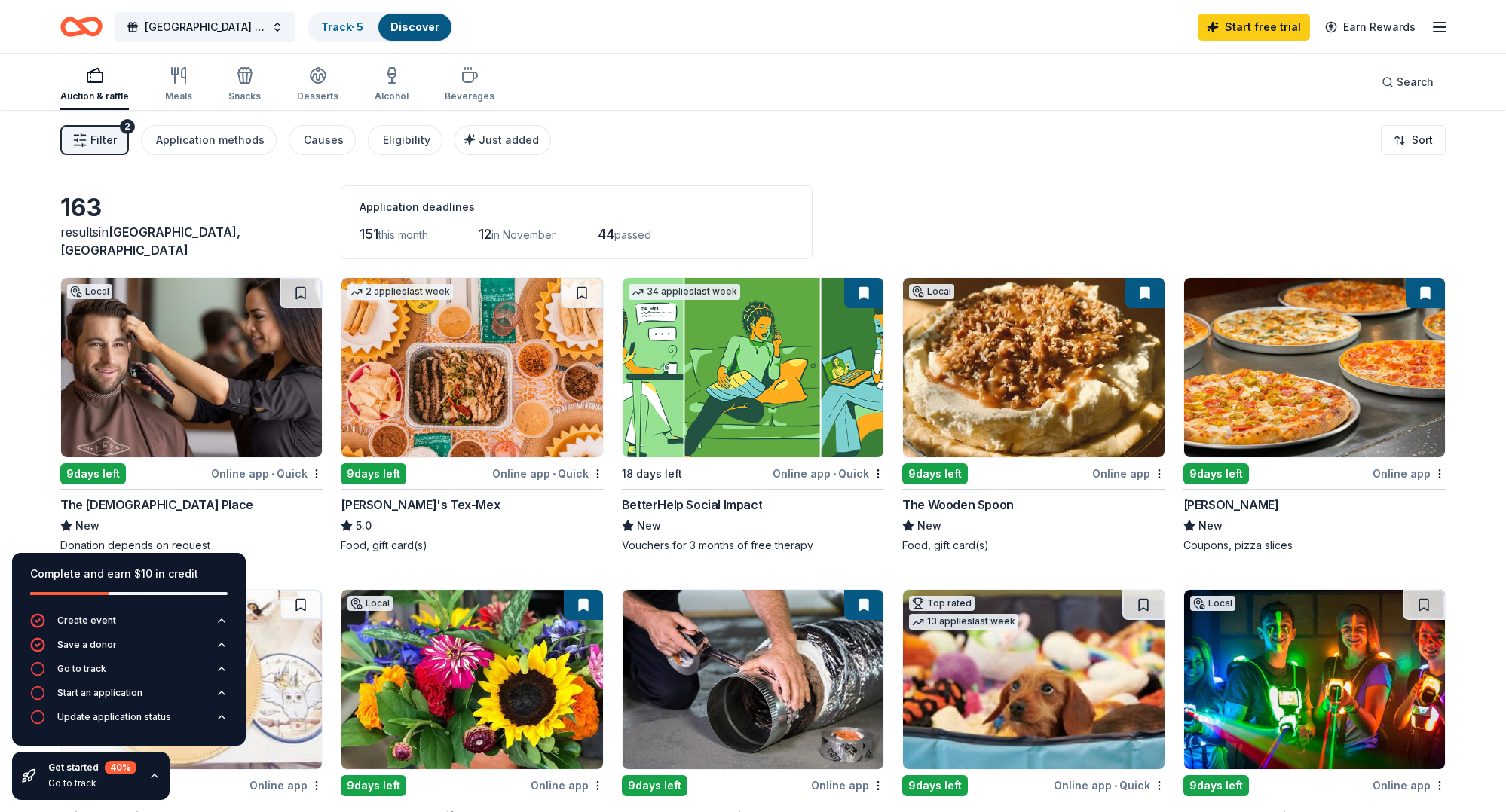
scroll to position [0, 0]
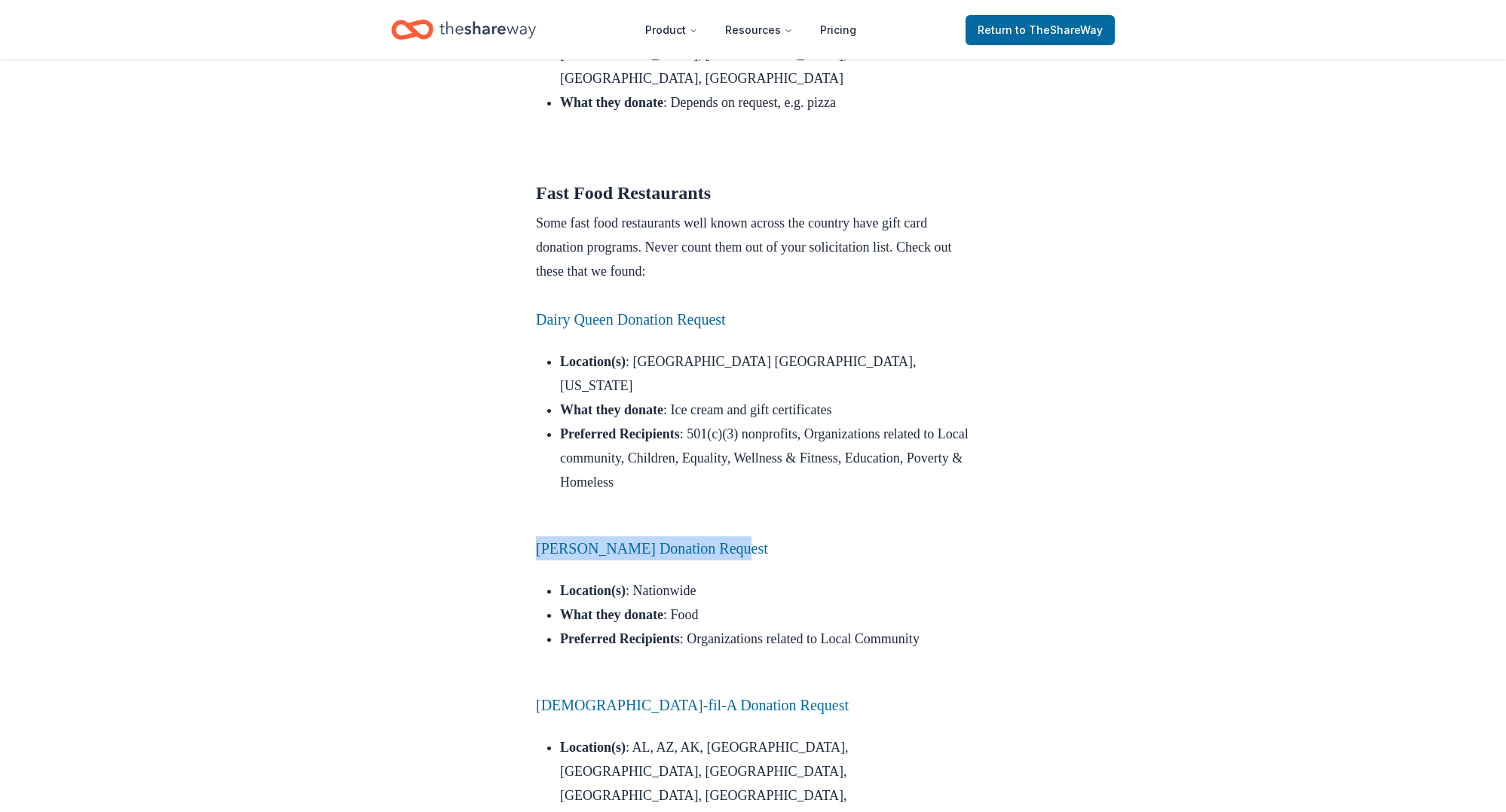
scroll to position [1503, 0]
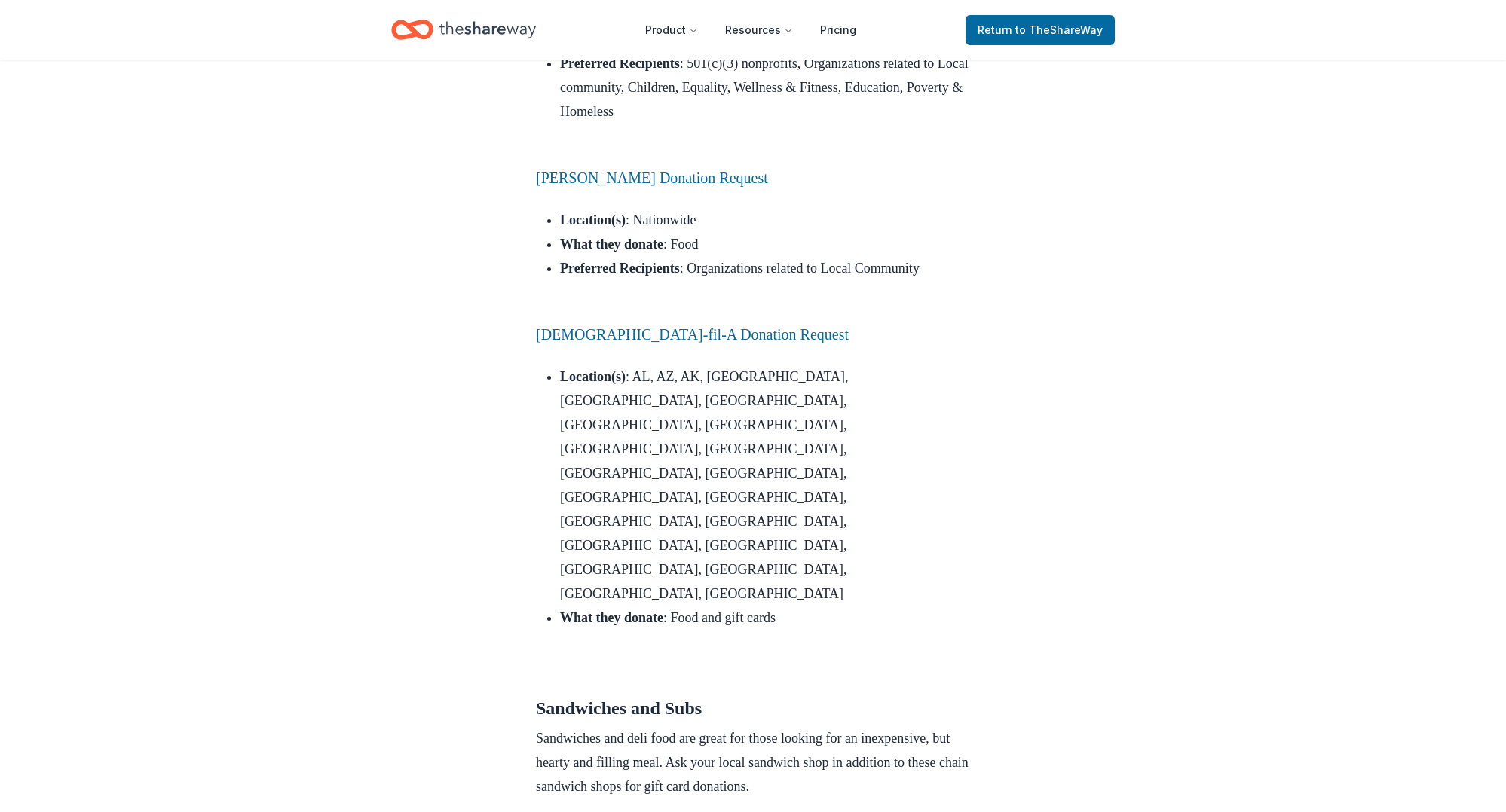
scroll to position [1868, 0]
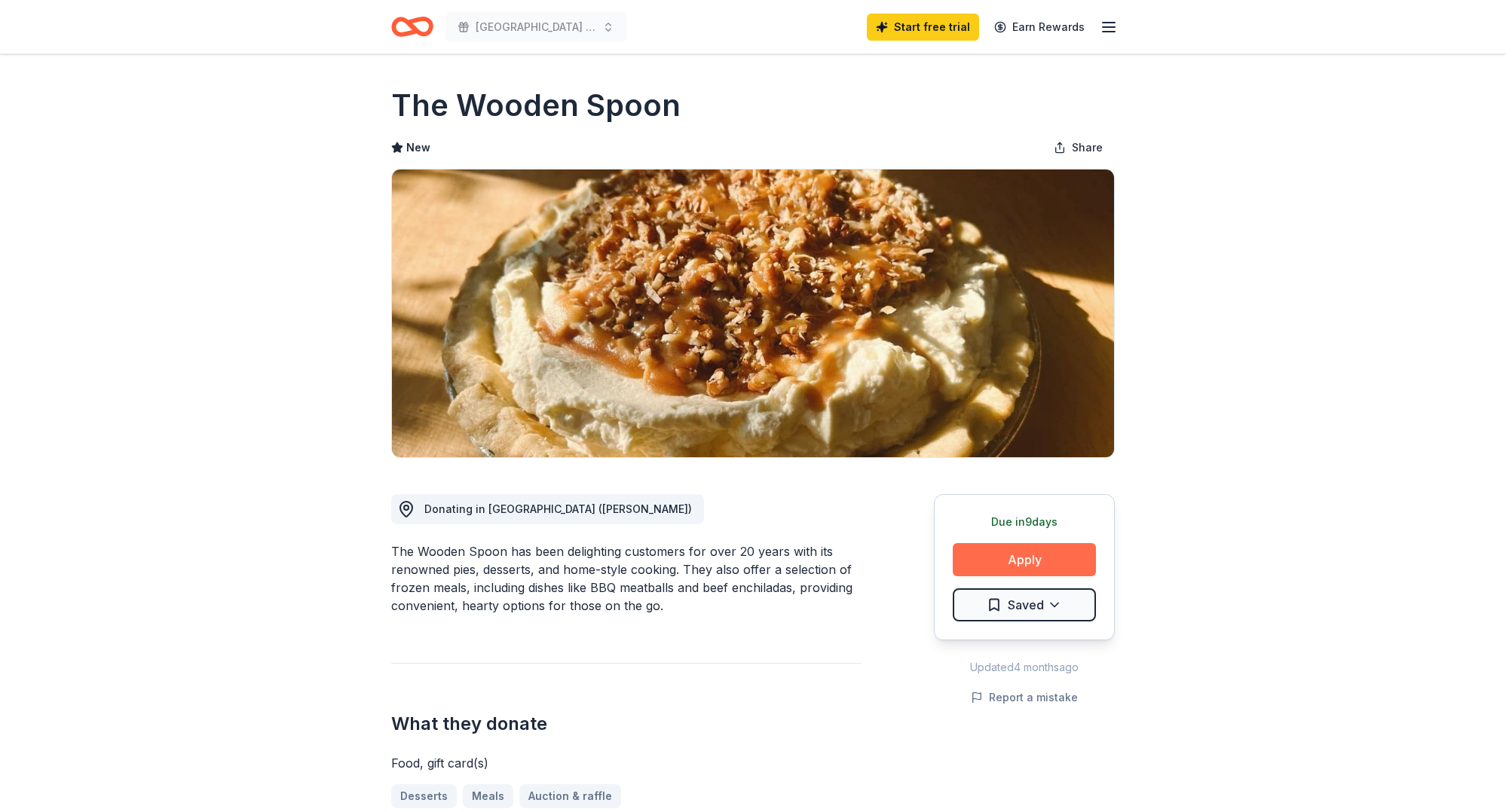
click at [1028, 556] on button "Apply" at bounding box center [1024, 560] width 143 height 33
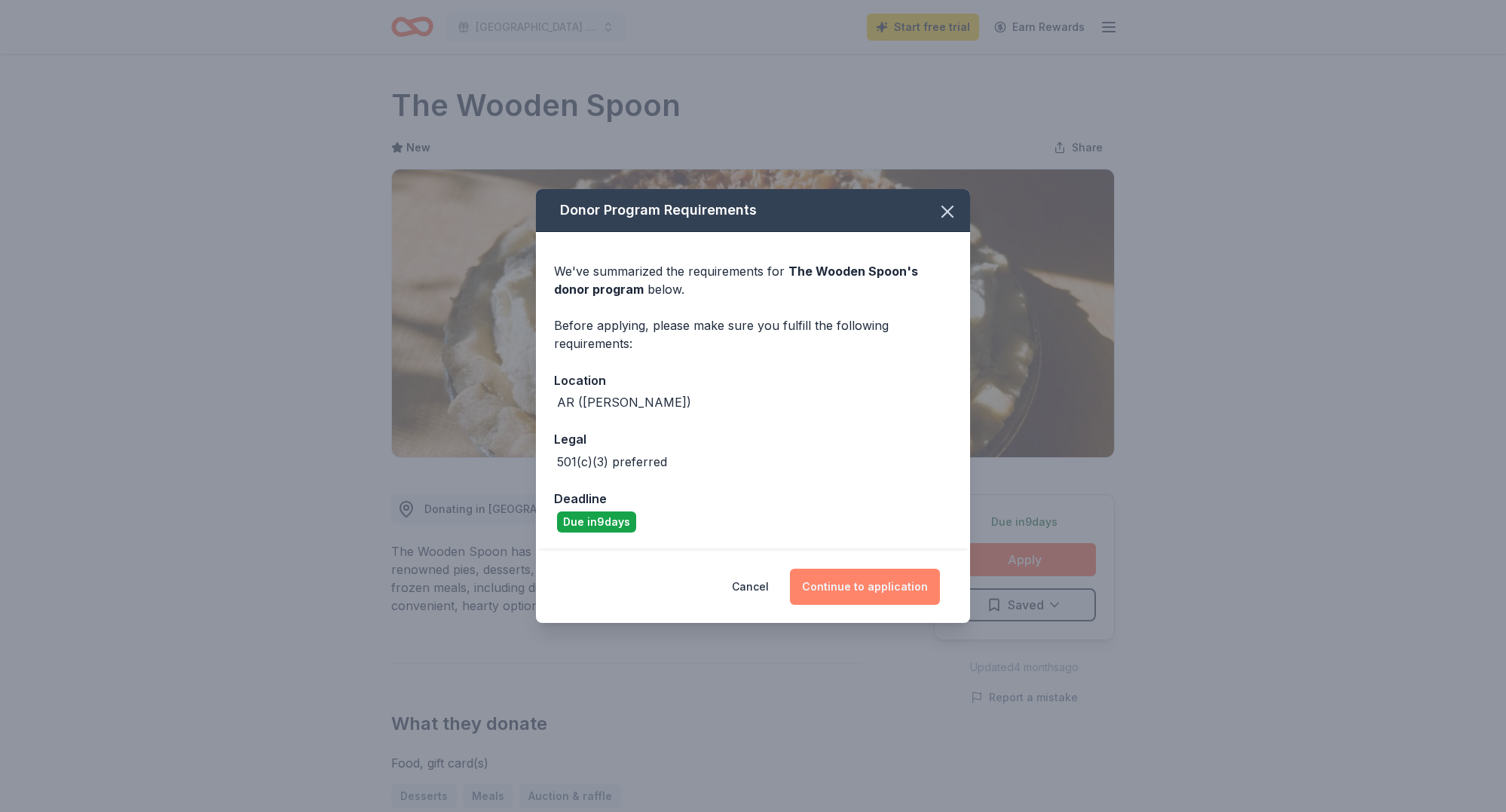
click at [864, 597] on button "Continue to application" at bounding box center [864, 587] width 150 height 36
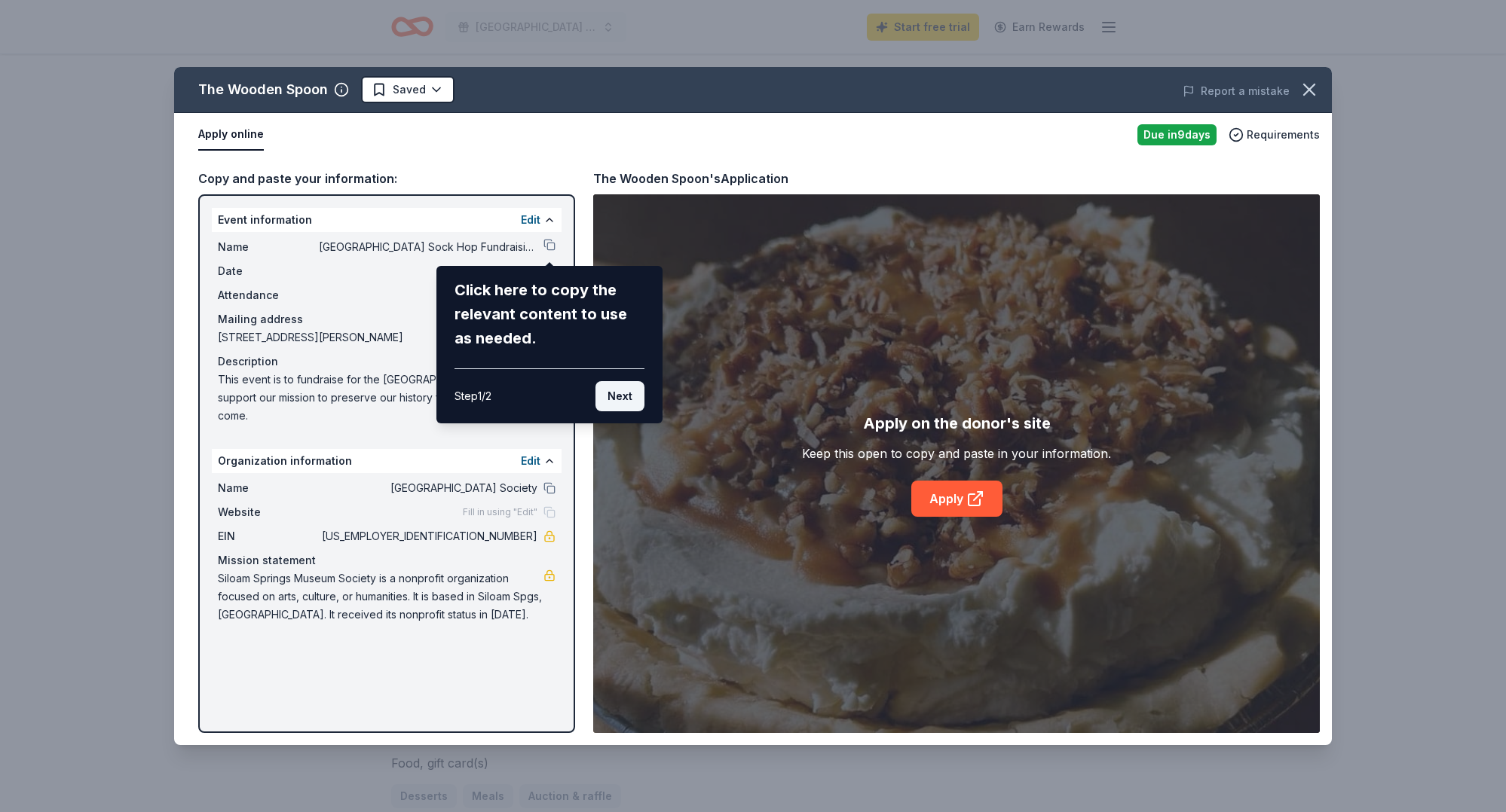
click at [630, 402] on button "Next" at bounding box center [619, 396] width 49 height 30
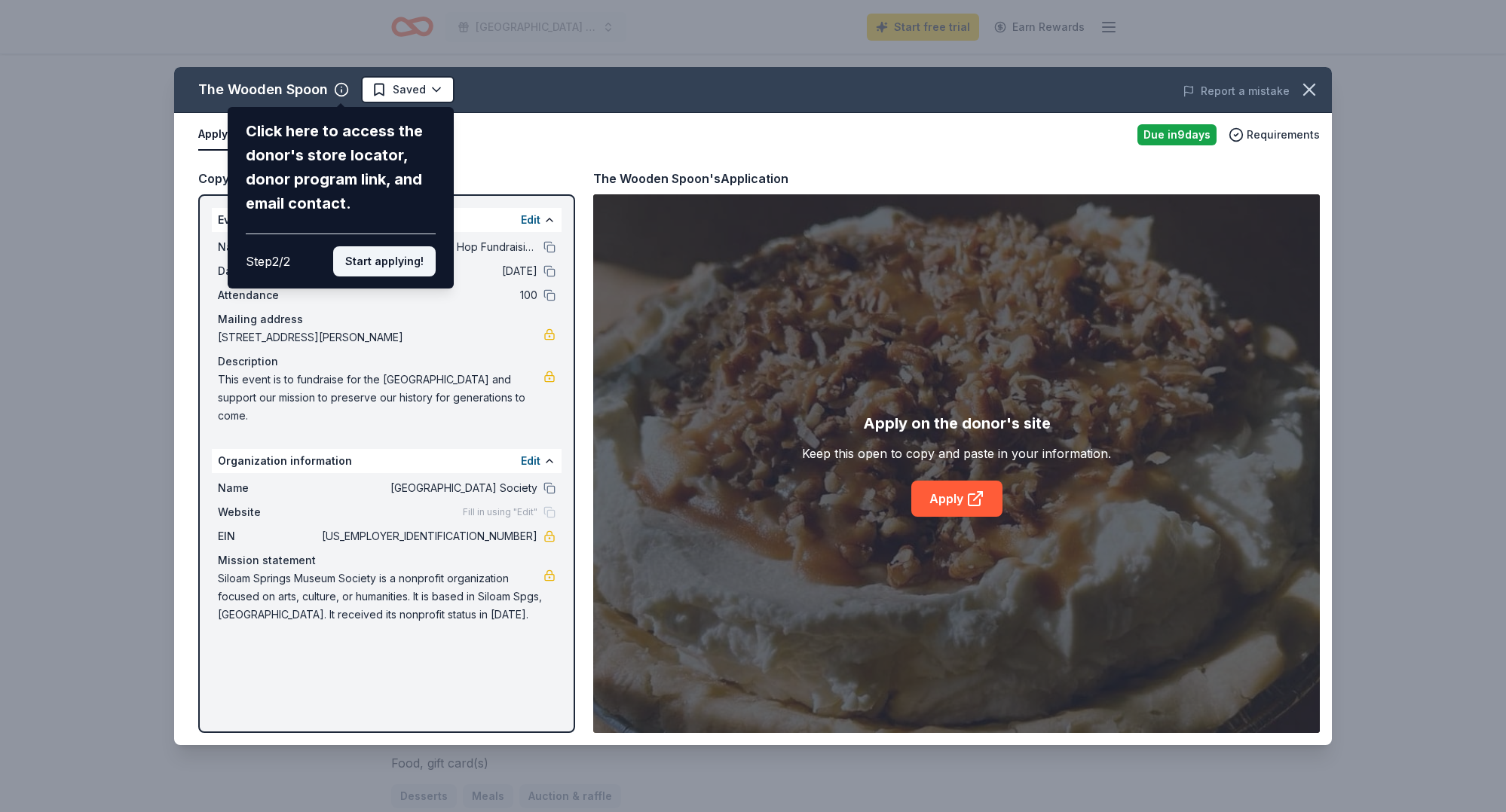
click at [404, 246] on button "Start applying!" at bounding box center [384, 260] width 102 height 30
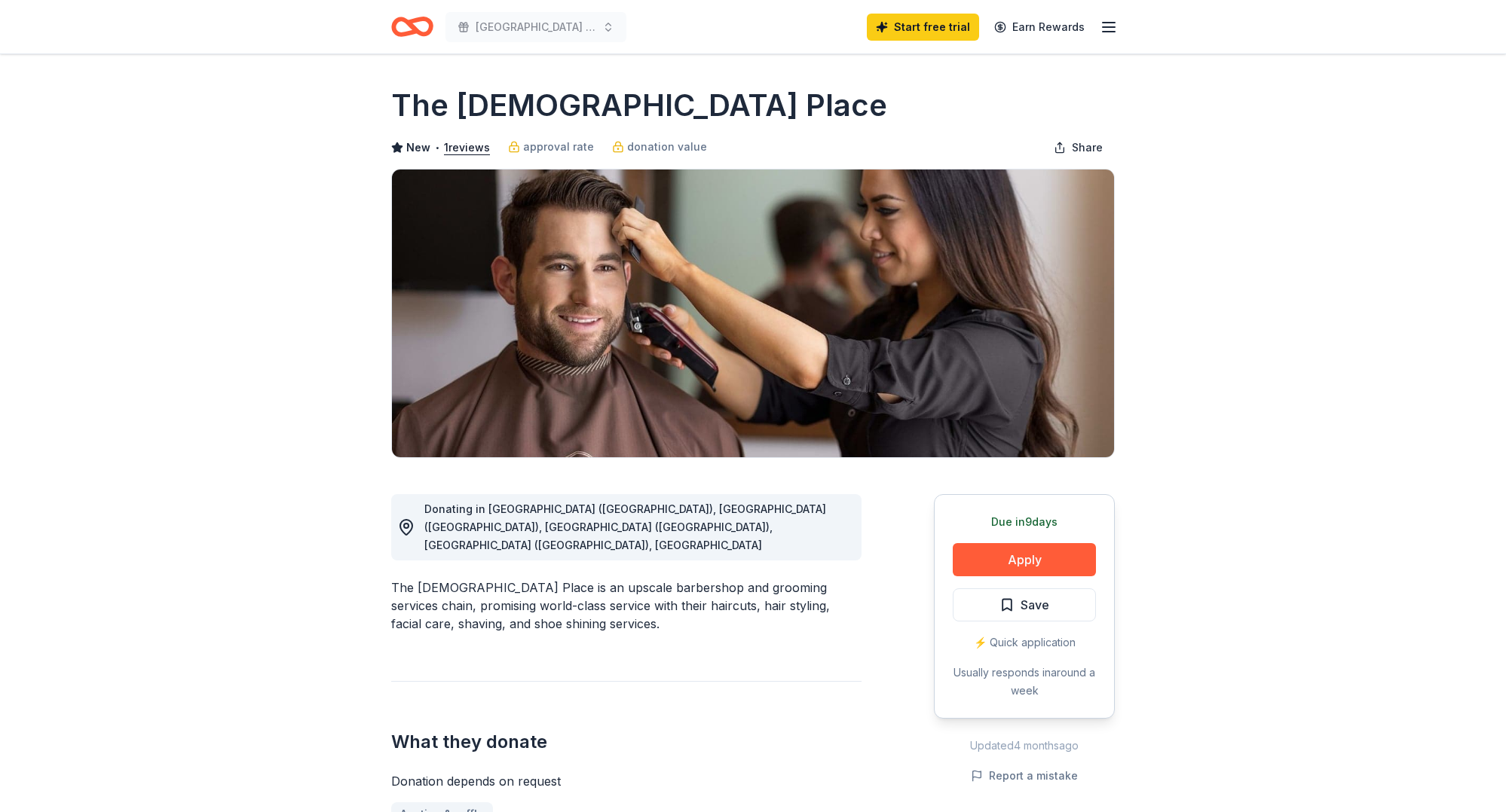
scroll to position [150, 0]
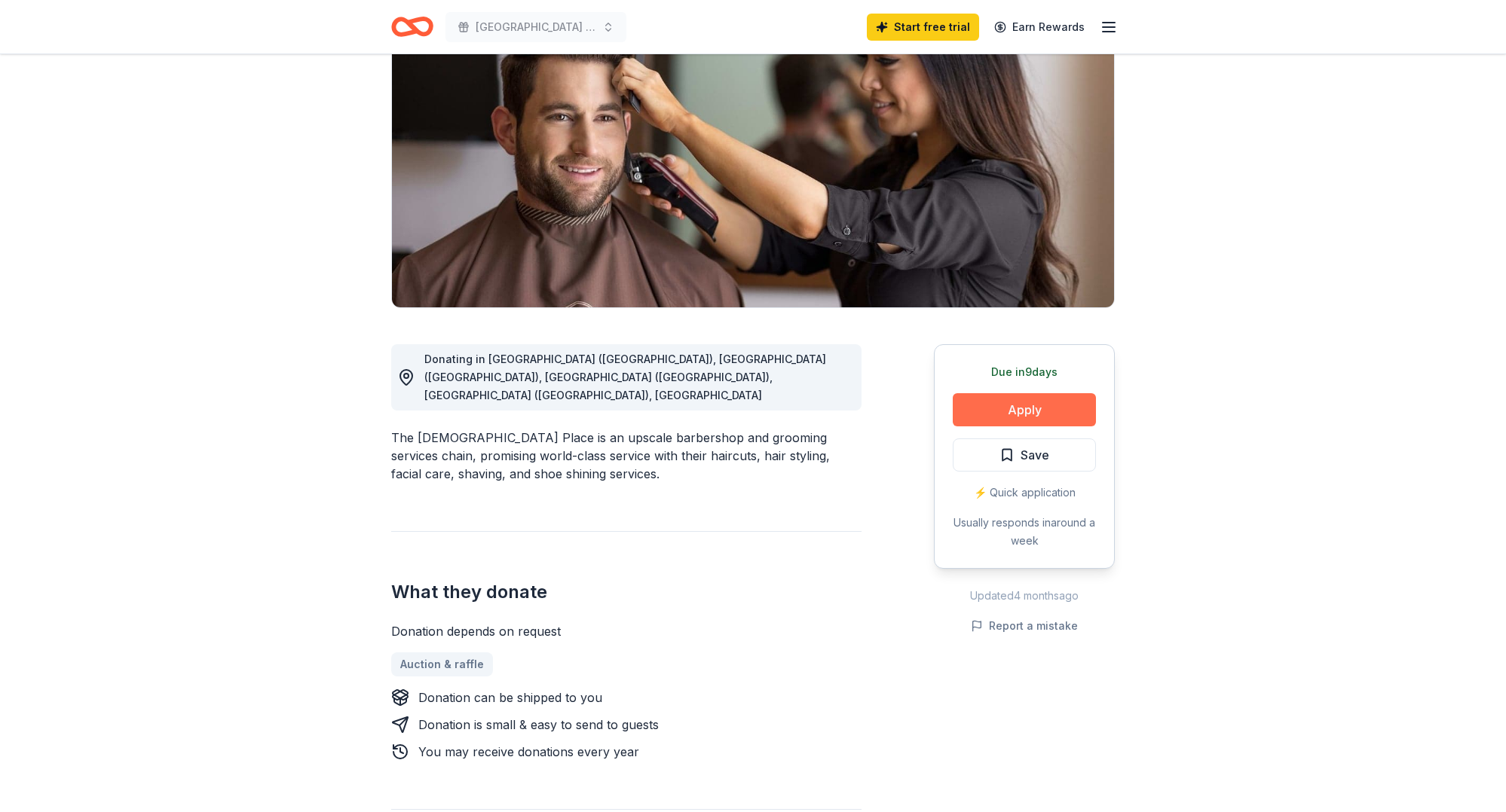
click at [1027, 417] on button "Apply" at bounding box center [1024, 409] width 143 height 33
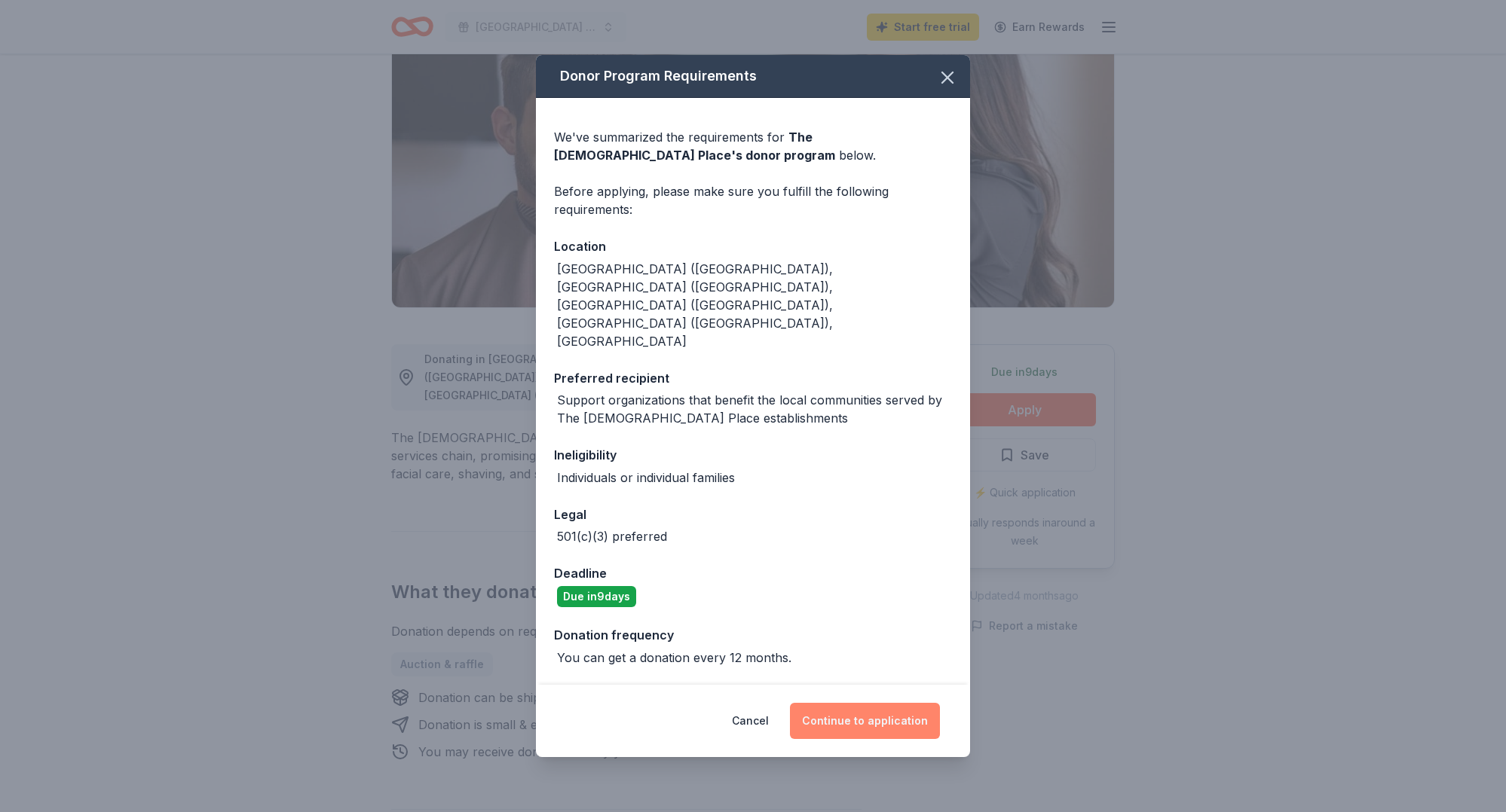
click at [884, 703] on button "Continue to application" at bounding box center [864, 720] width 150 height 36
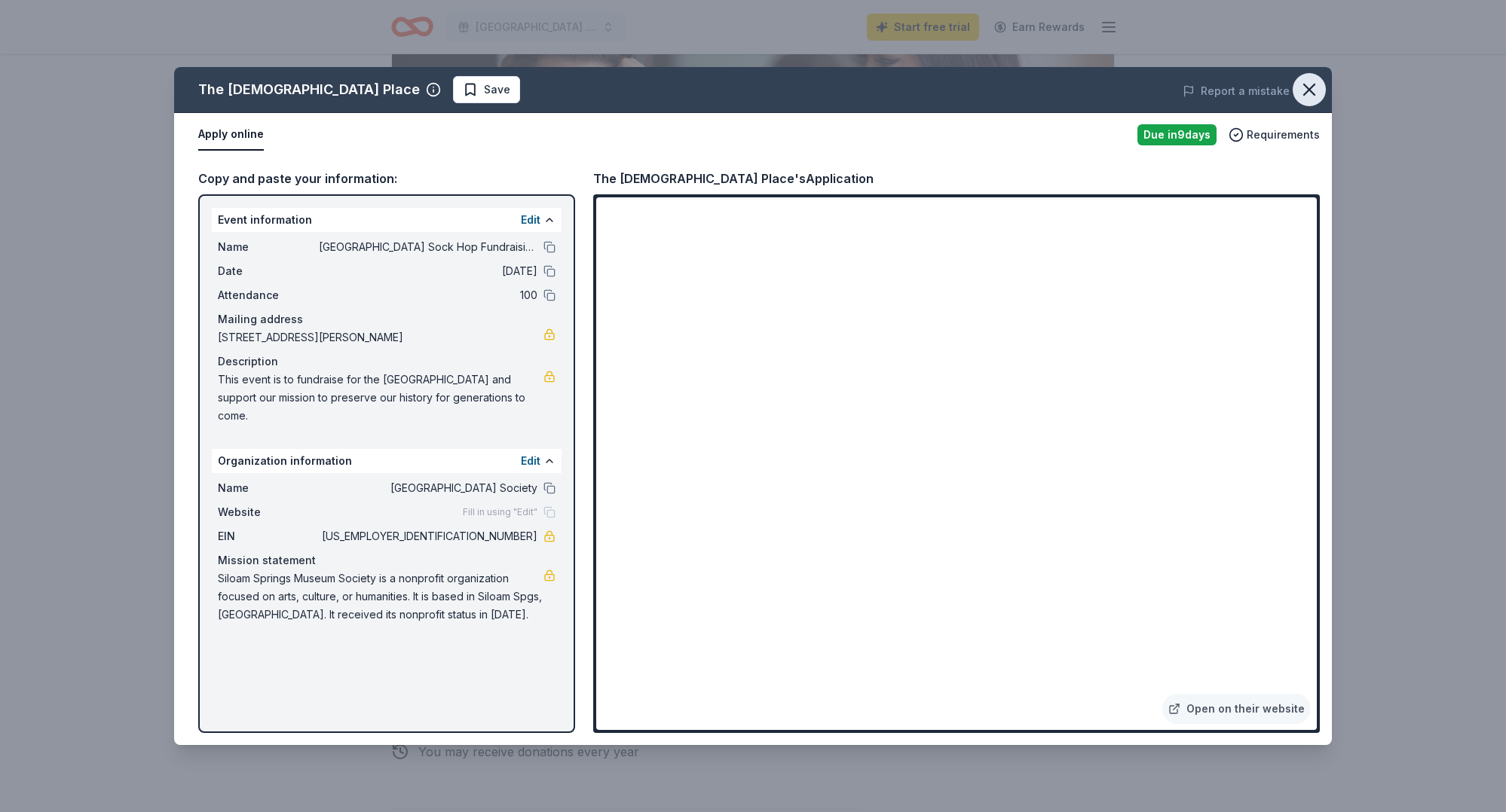
click at [1303, 88] on icon "button" at bounding box center [1309, 89] width 21 height 21
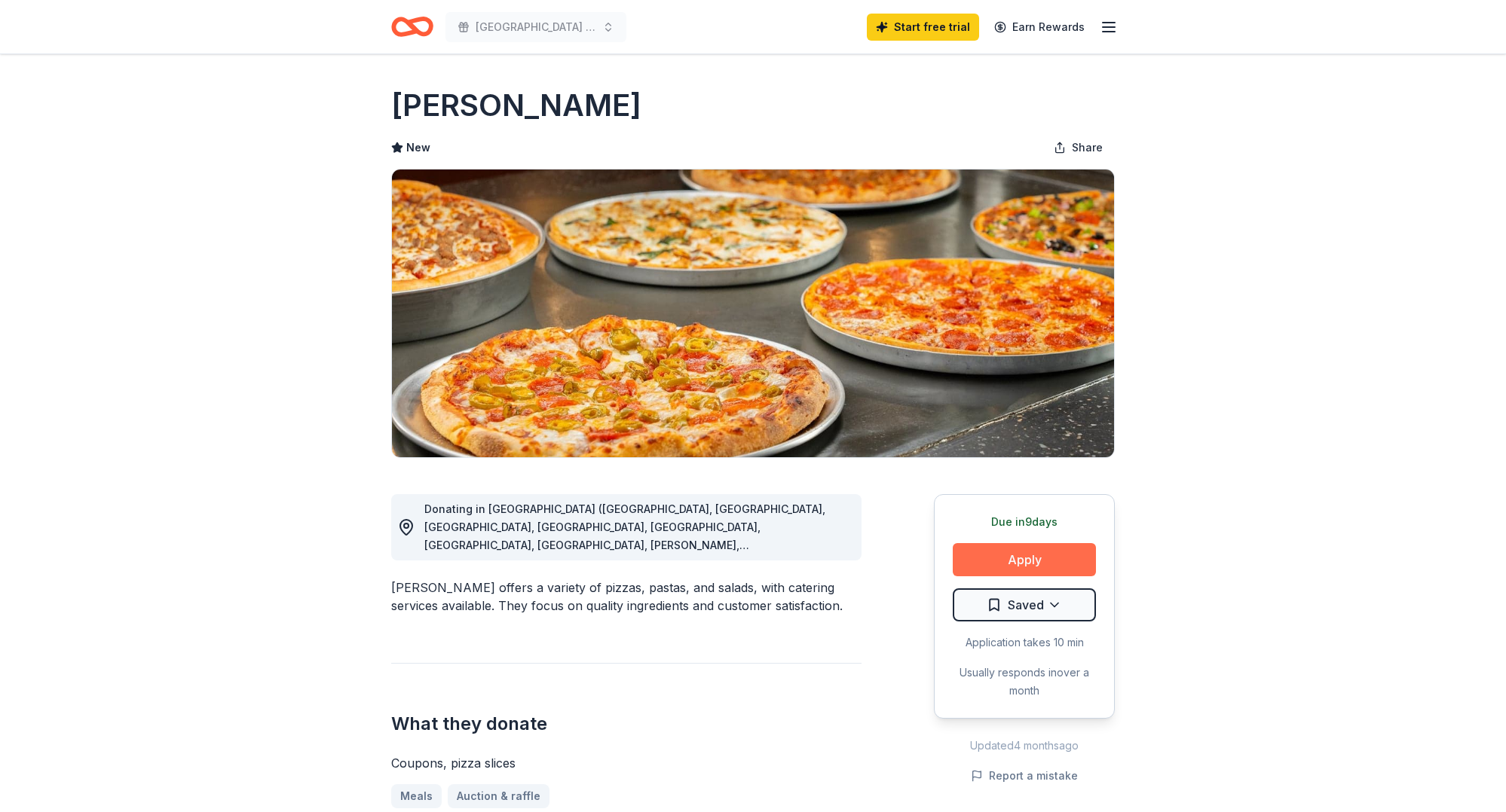
click at [999, 561] on button "Apply" at bounding box center [1024, 560] width 143 height 33
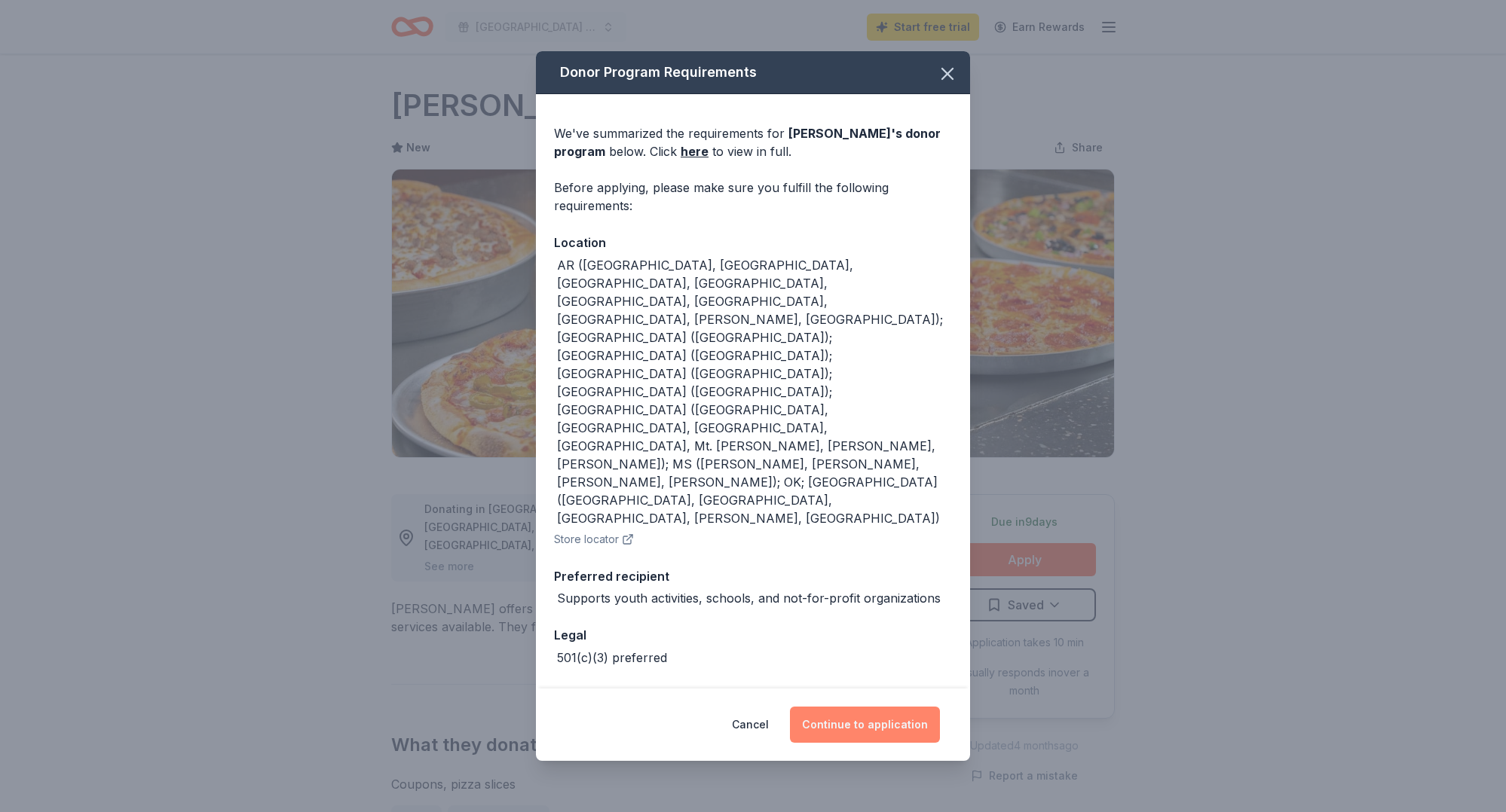
click at [897, 707] on button "Continue to application" at bounding box center [864, 724] width 150 height 36
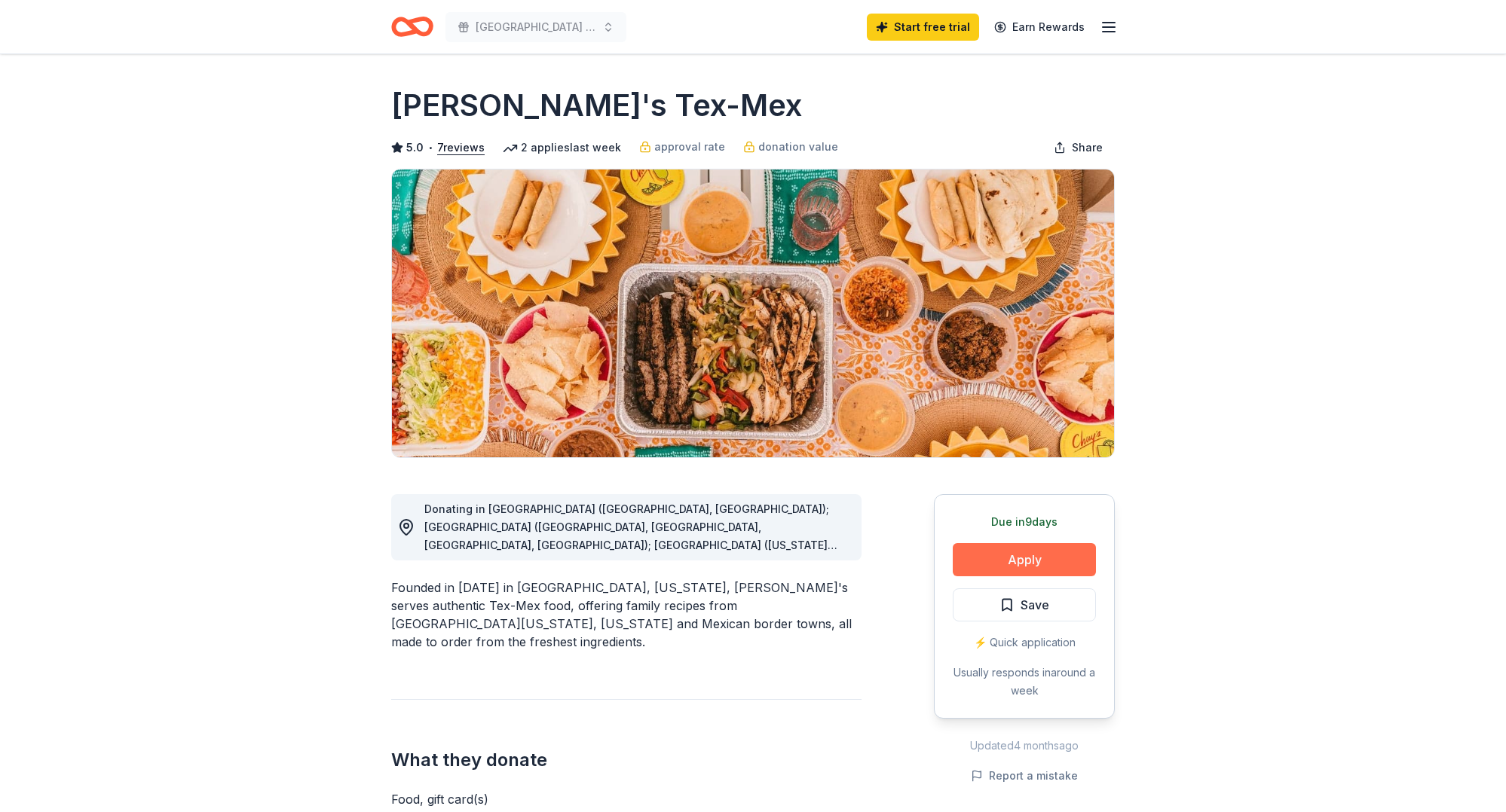
click at [1047, 567] on button "Apply" at bounding box center [1024, 560] width 143 height 33
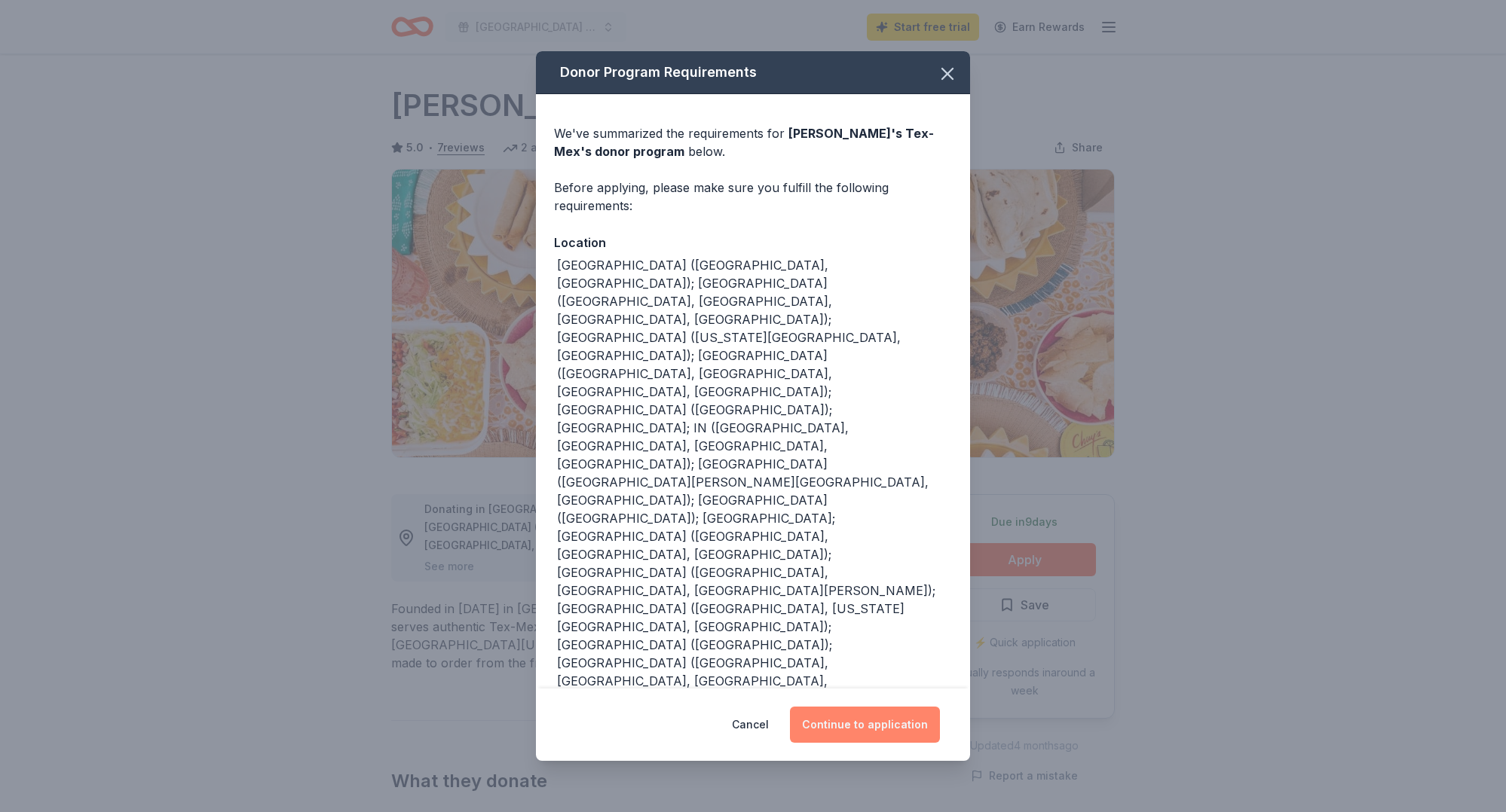
click at [869, 707] on button "Continue to application" at bounding box center [864, 724] width 150 height 36
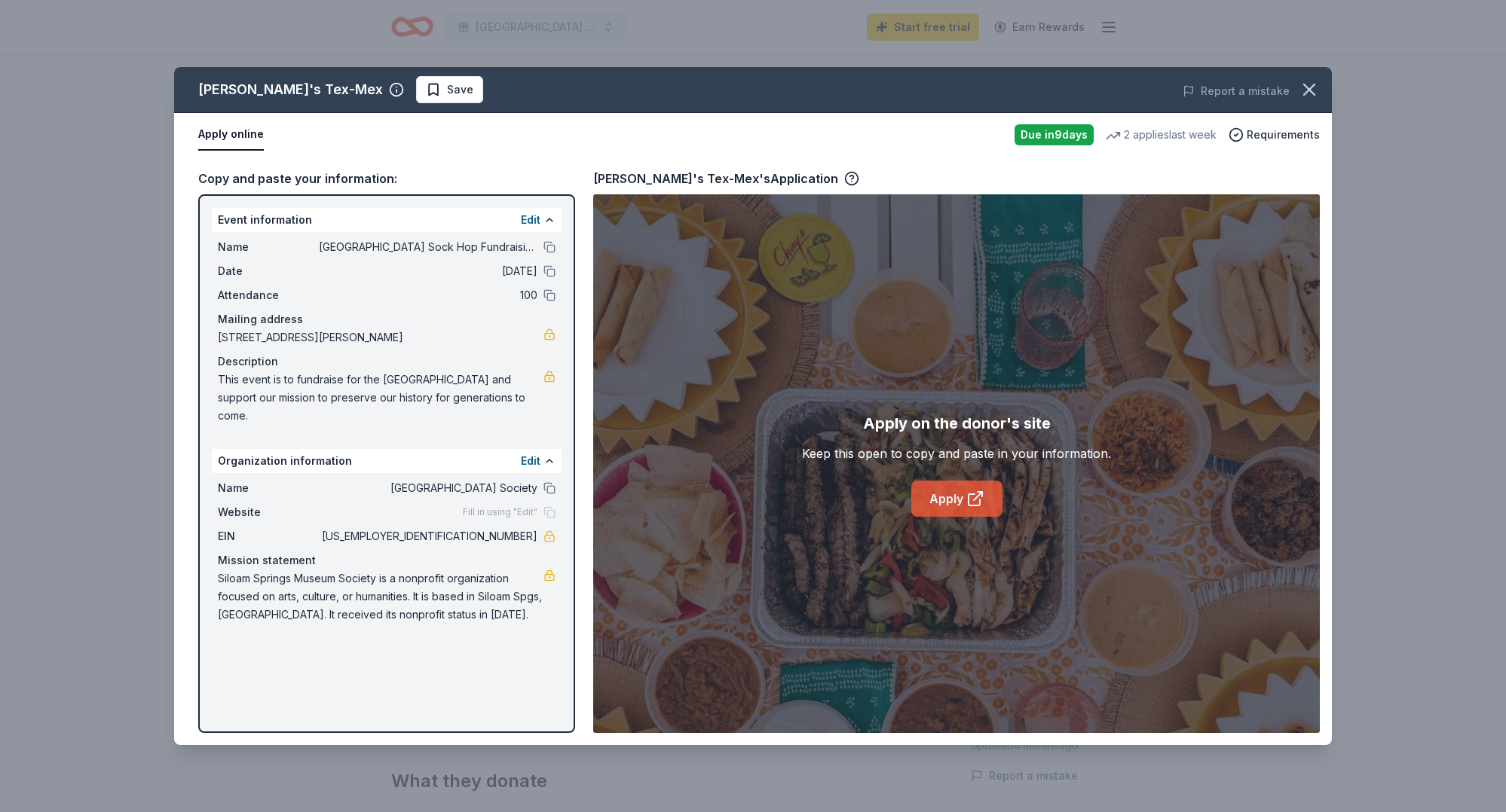
click at [925, 493] on link "Apply" at bounding box center [956, 498] width 91 height 36
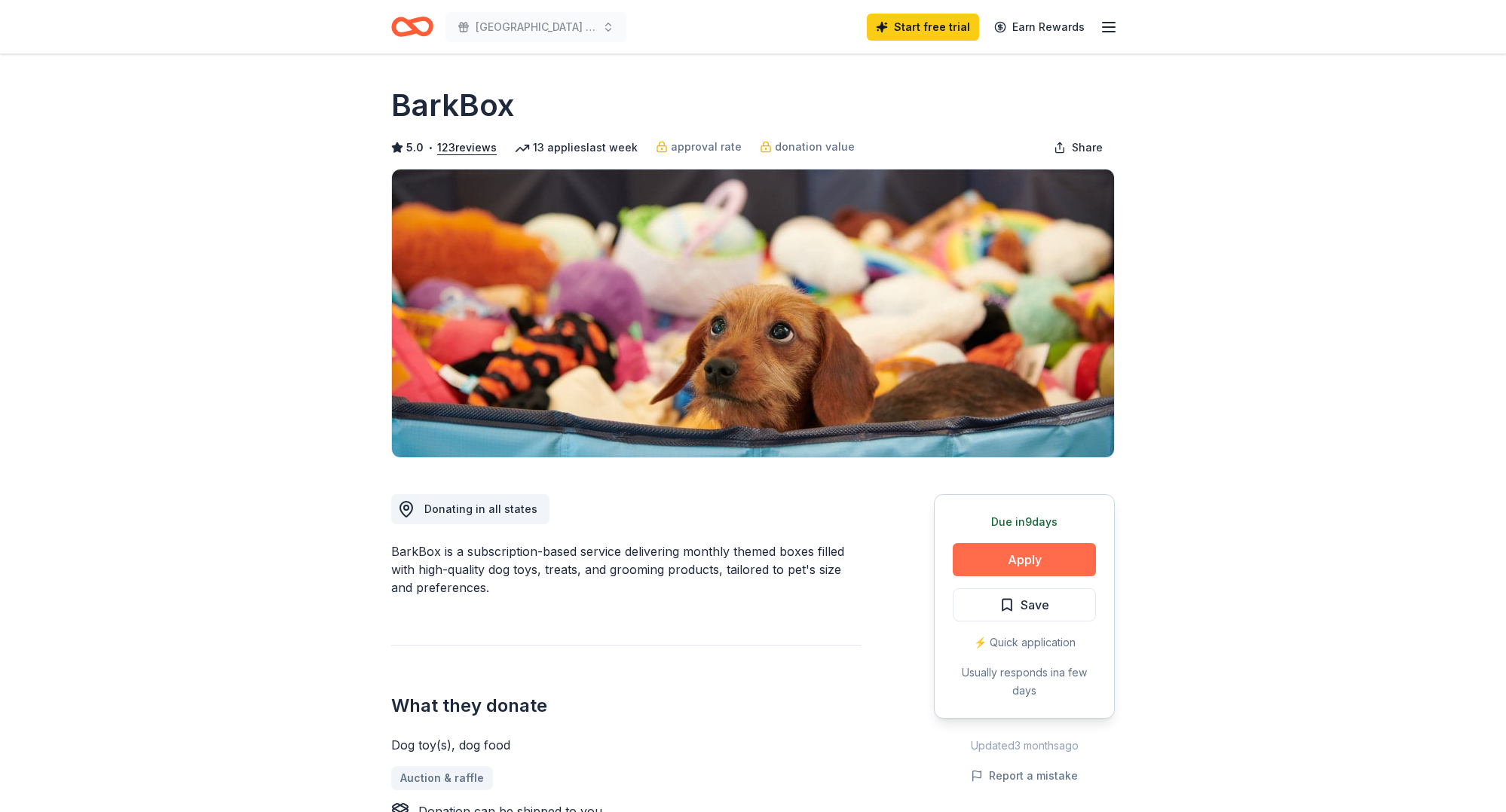
click at [1020, 552] on button "Apply" at bounding box center [1024, 560] width 143 height 33
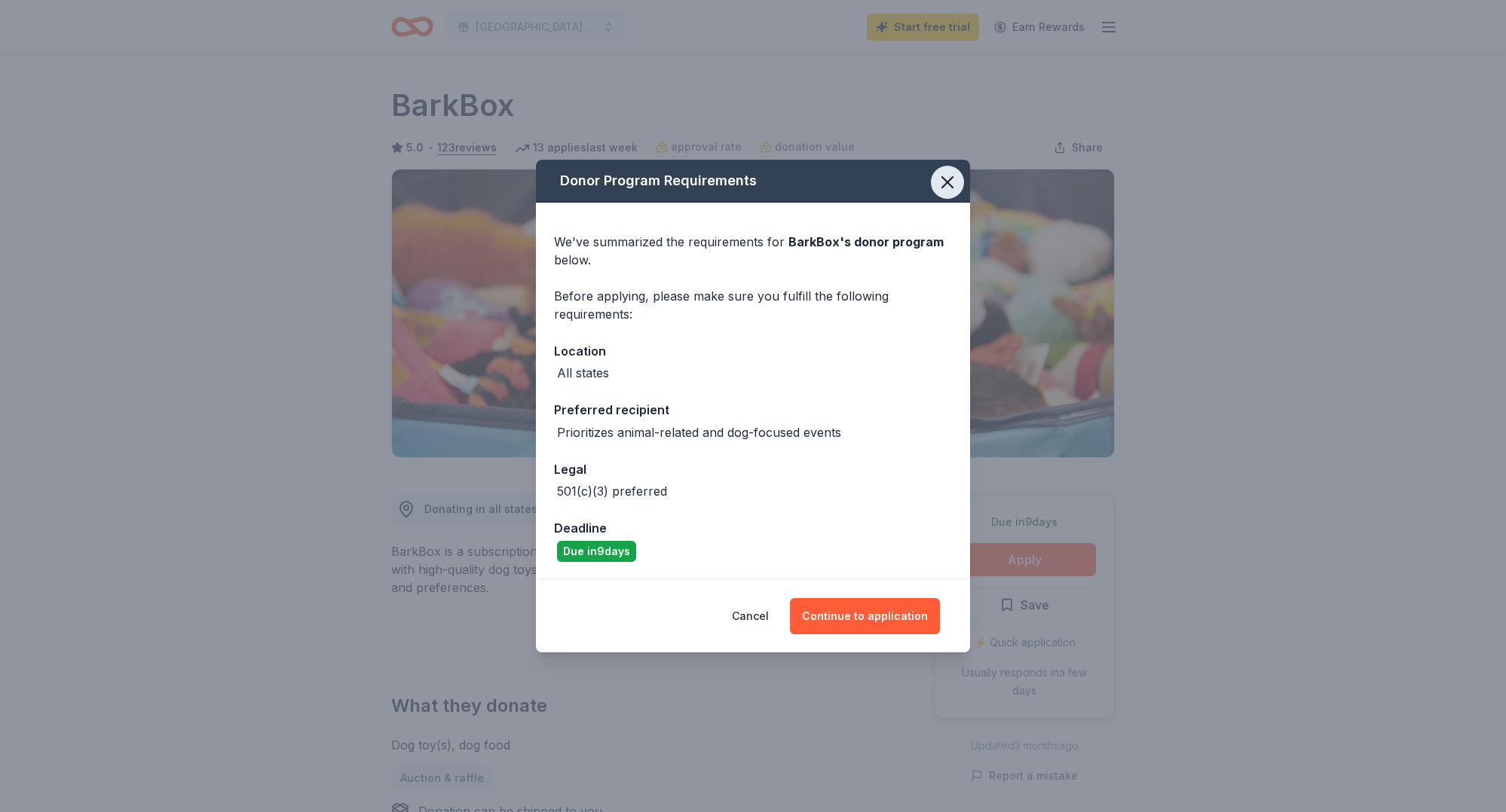
click at [954, 185] on icon "button" at bounding box center [947, 182] width 21 height 21
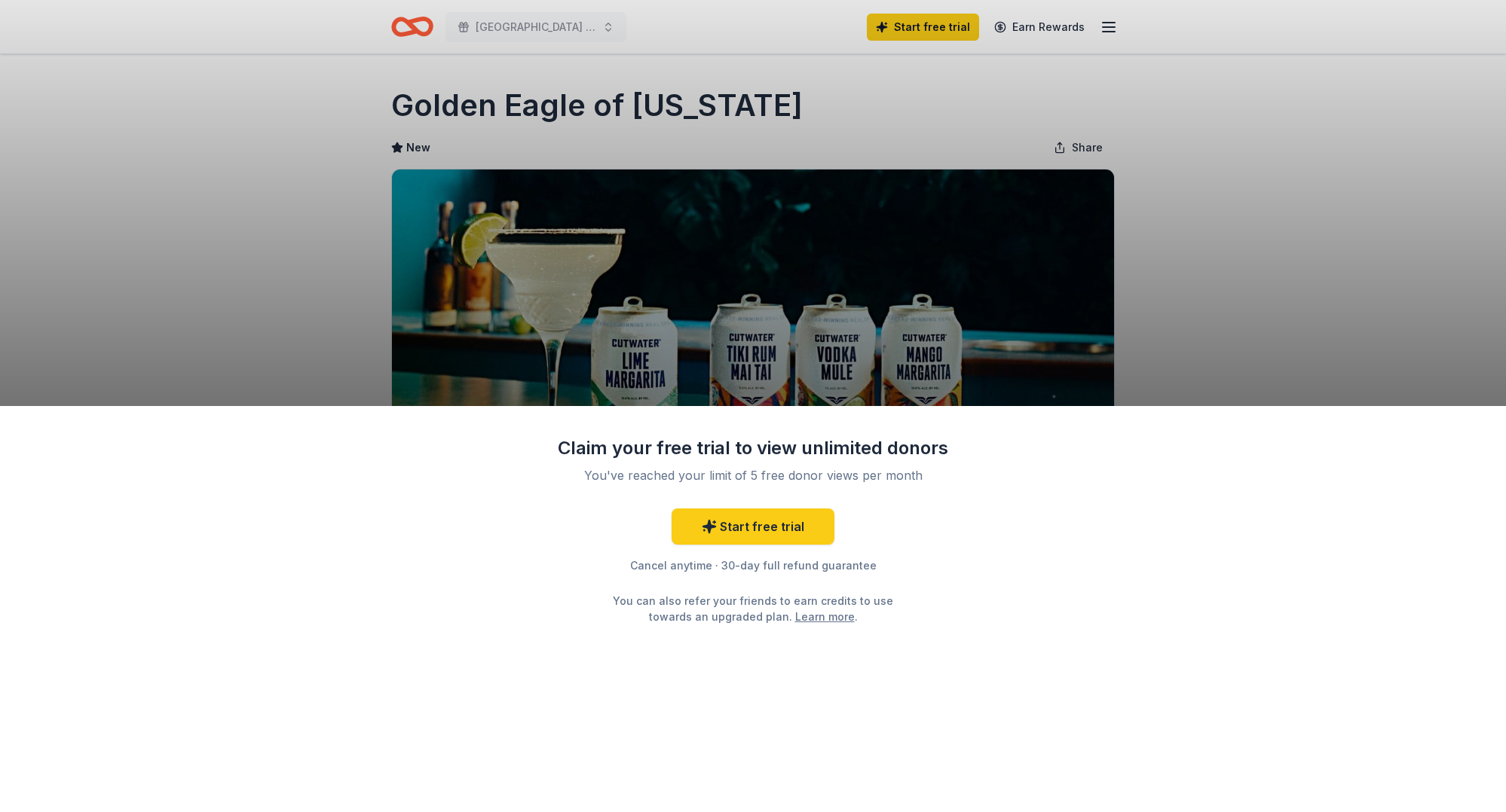
click at [1112, 367] on div "Claim your free trial to view unlimited donors You've reached your limit of 5 f…" at bounding box center [753, 406] width 1506 height 812
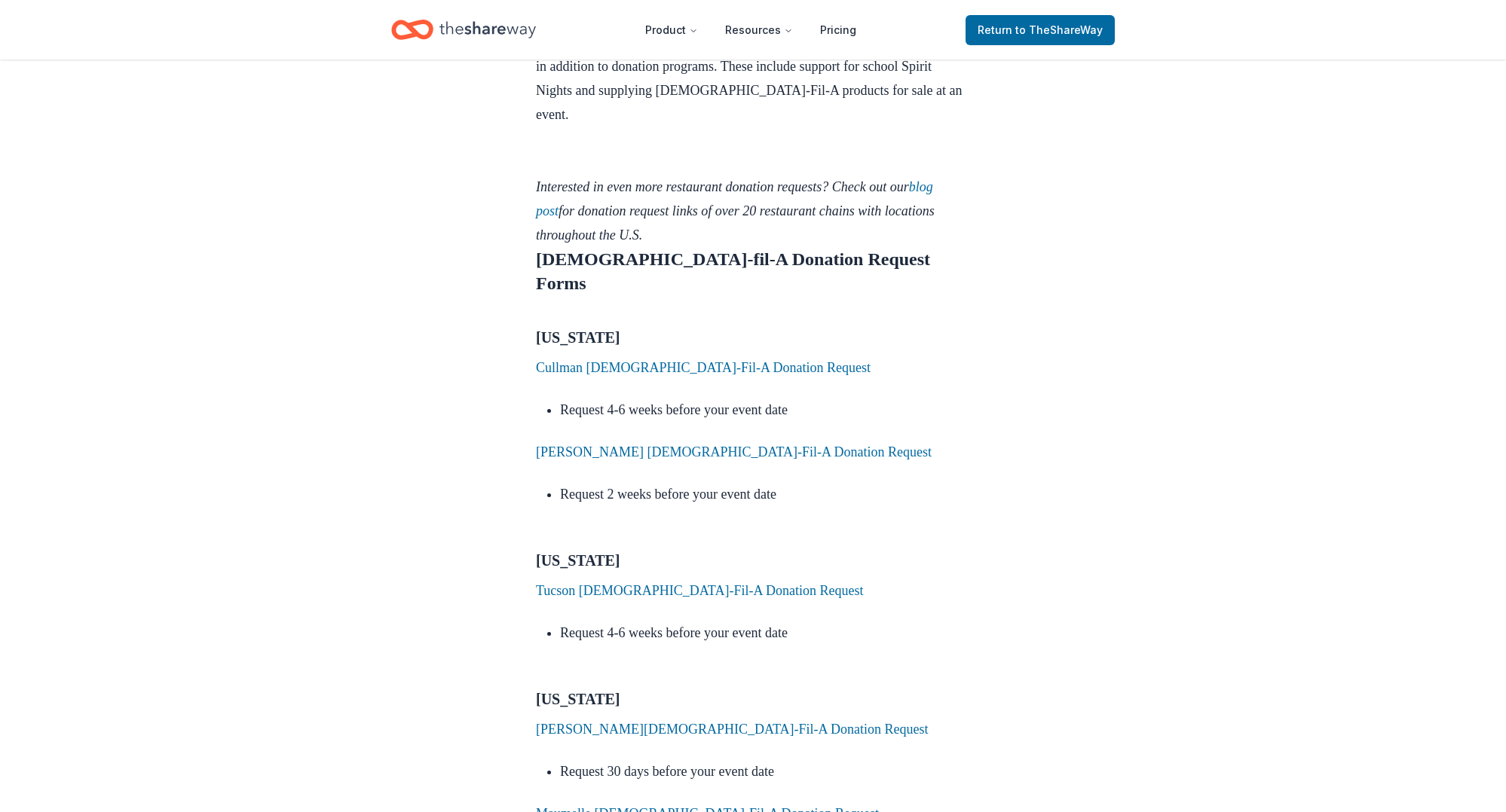
scroll to position [1695, 0]
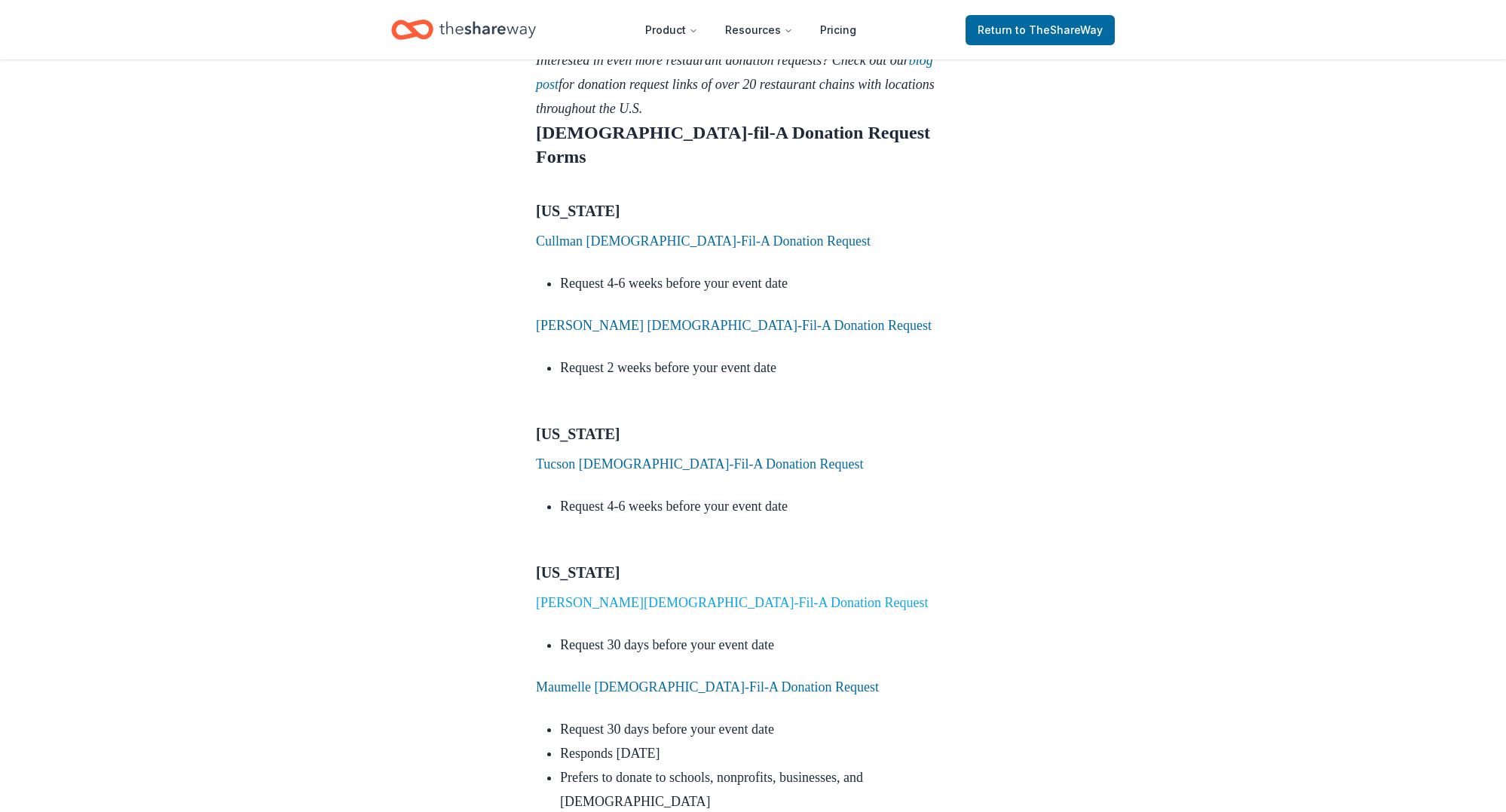
click at [700, 595] on link "[PERSON_NAME][DEMOGRAPHIC_DATA]-Fil-A Donation Request" at bounding box center [732, 602] width 392 height 15
